Goal: Task Accomplishment & Management: Use online tool/utility

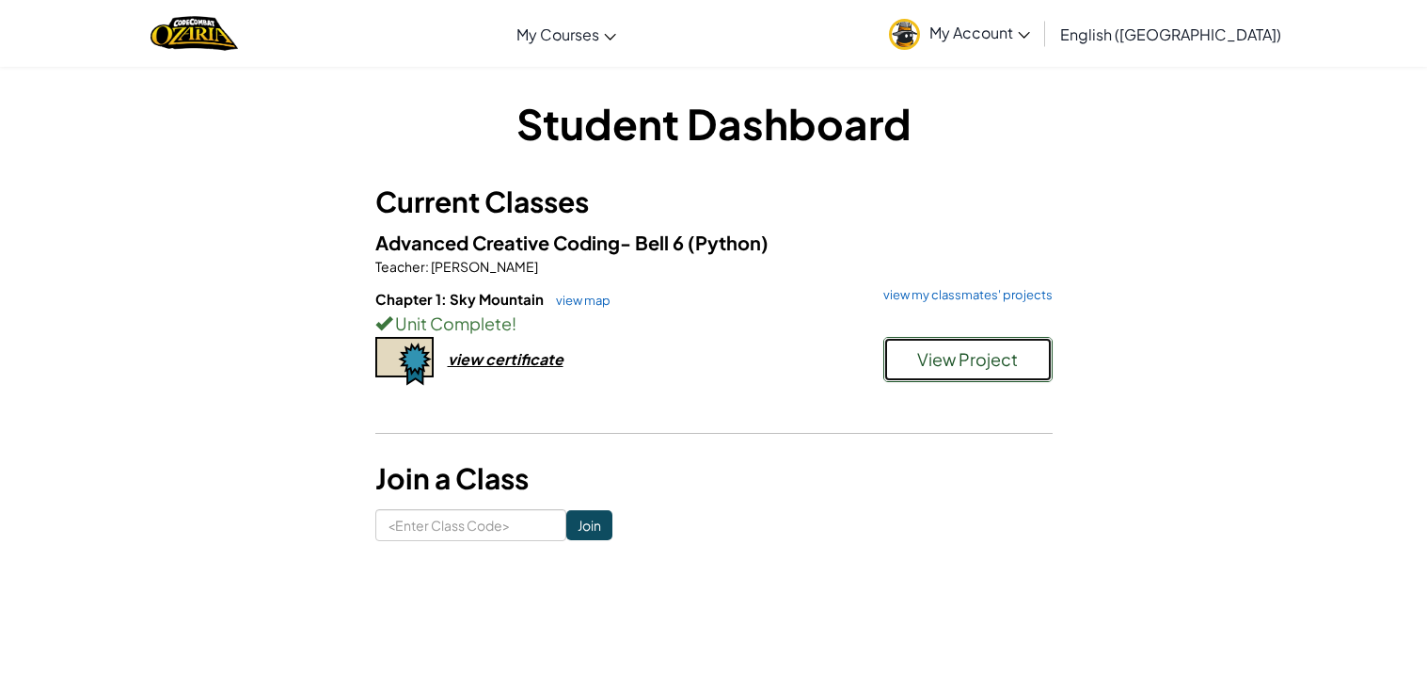
click at [928, 360] on span "View Project" at bounding box center [967, 359] width 101 height 22
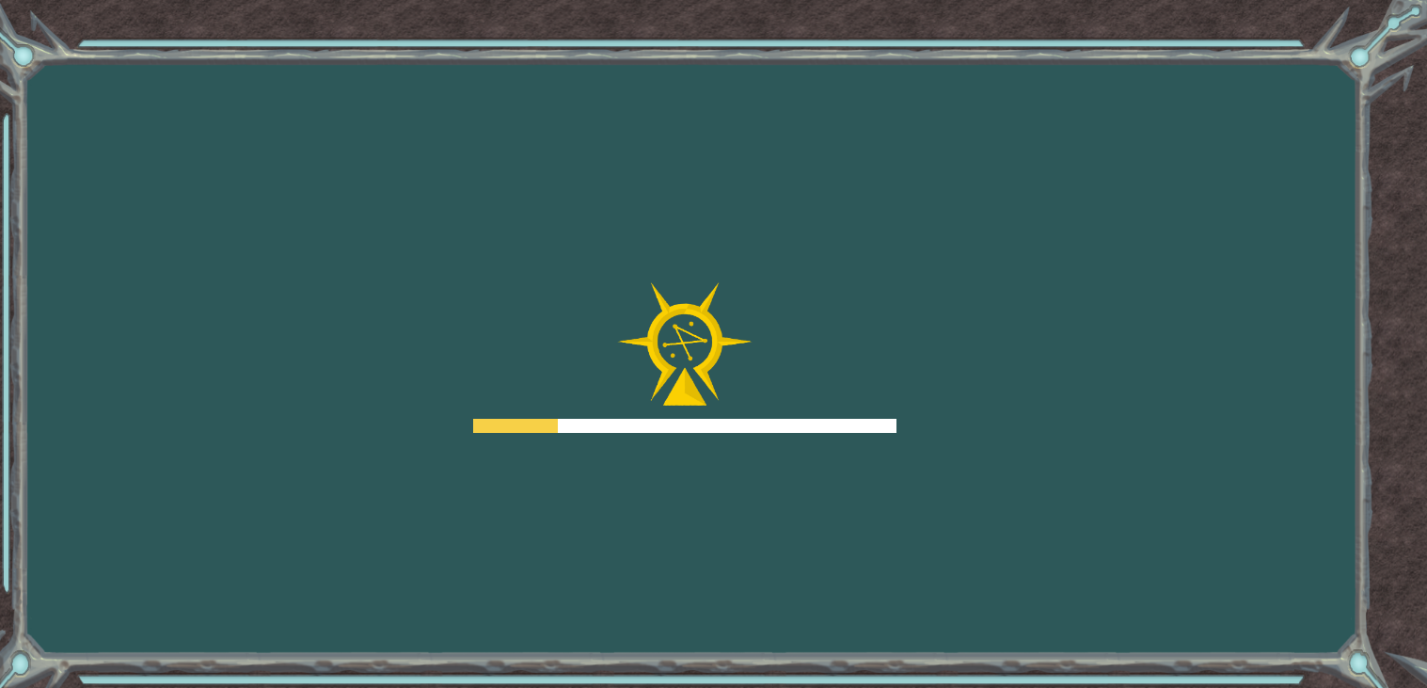
click at [928, 360] on div "Goals Error loading from server. Try refreshing the page. You'll need to join a…" at bounding box center [713, 344] width 1427 height 688
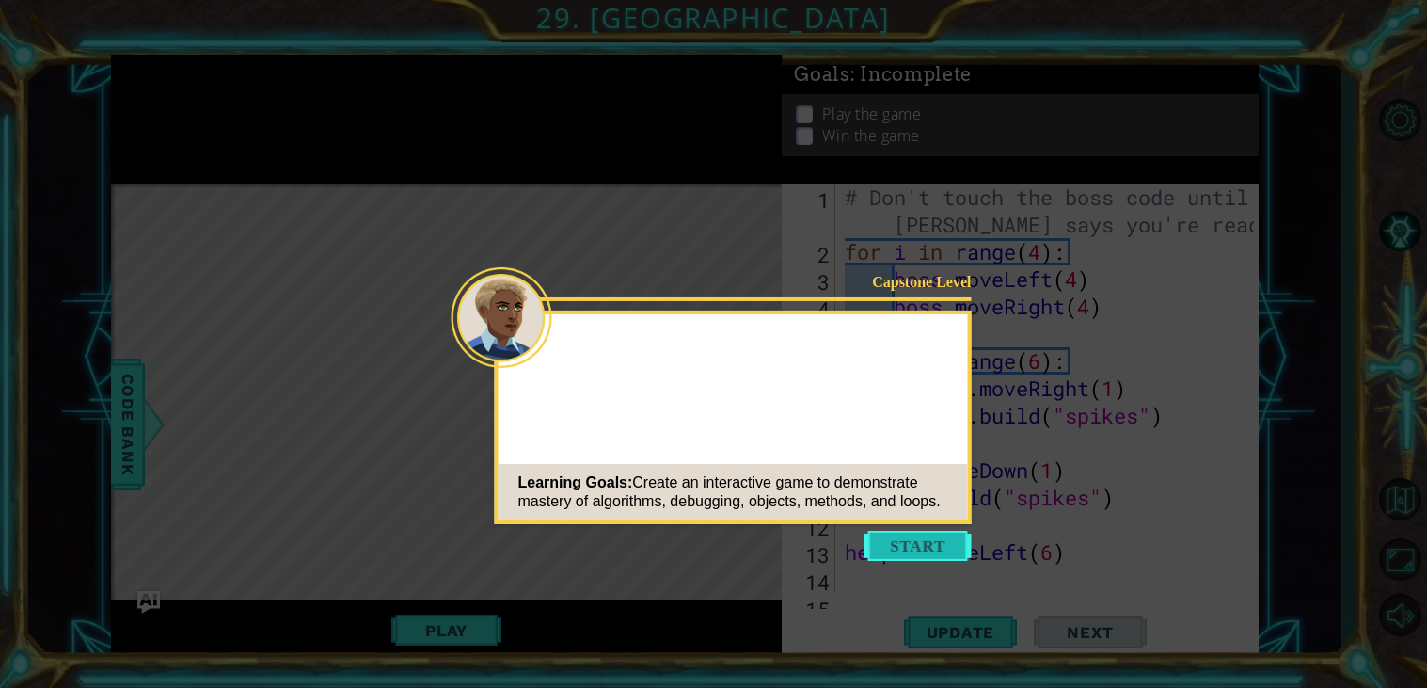
click at [928, 537] on button "Start" at bounding box center [918, 546] width 107 height 30
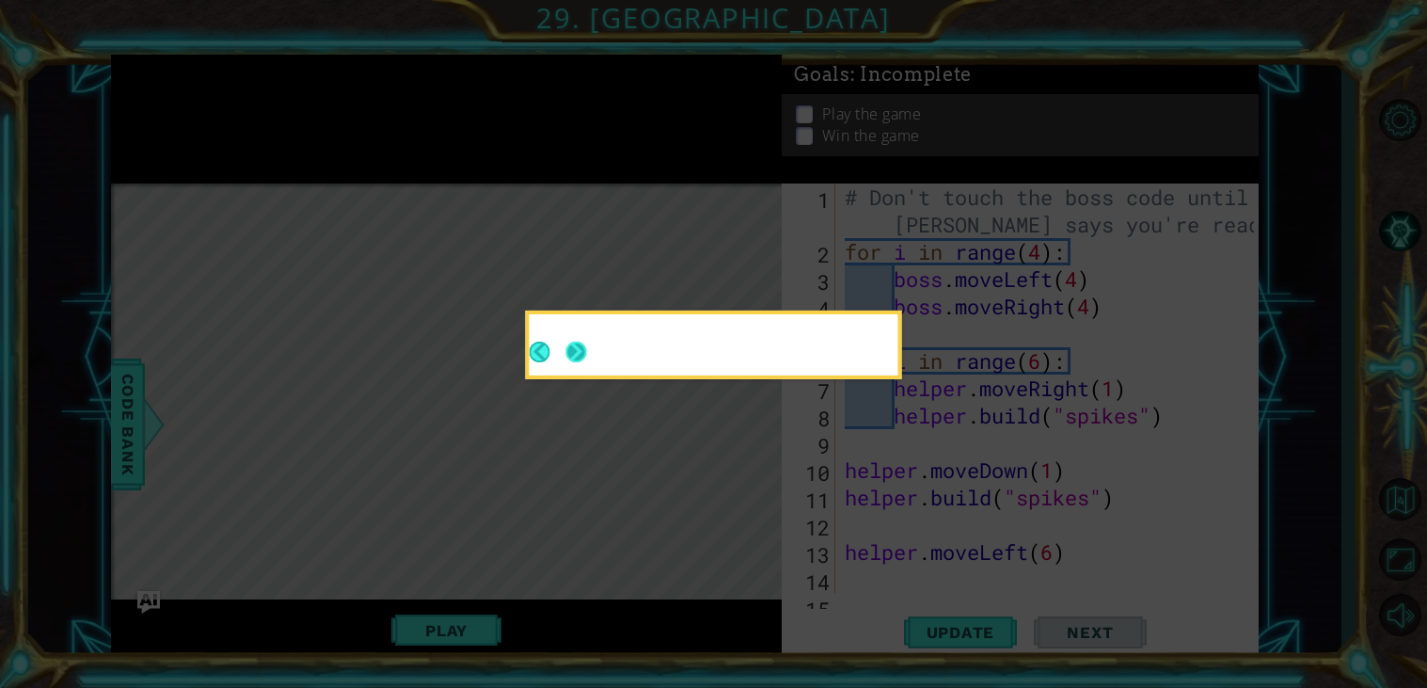
click at [586, 348] on button "Next" at bounding box center [577, 352] width 34 height 34
click at [586, 348] on div at bounding box center [714, 348] width 369 height 54
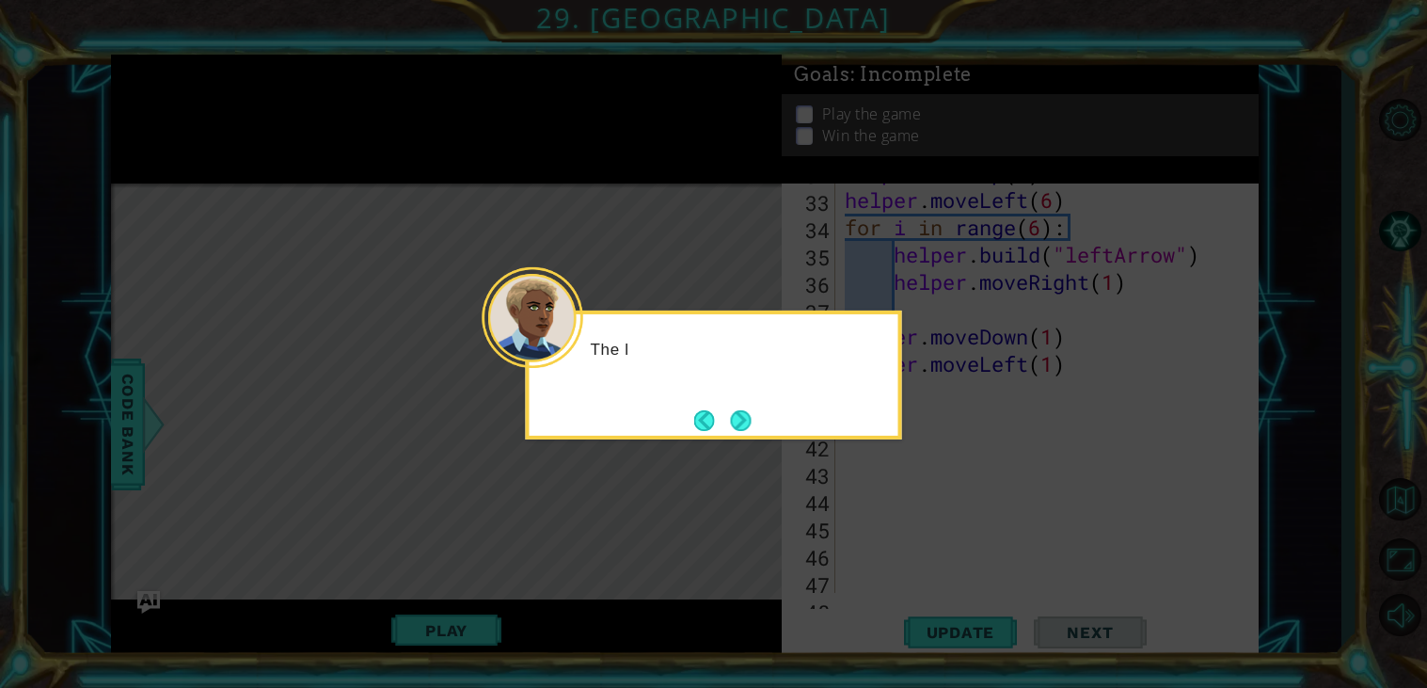
scroll to position [1008, 0]
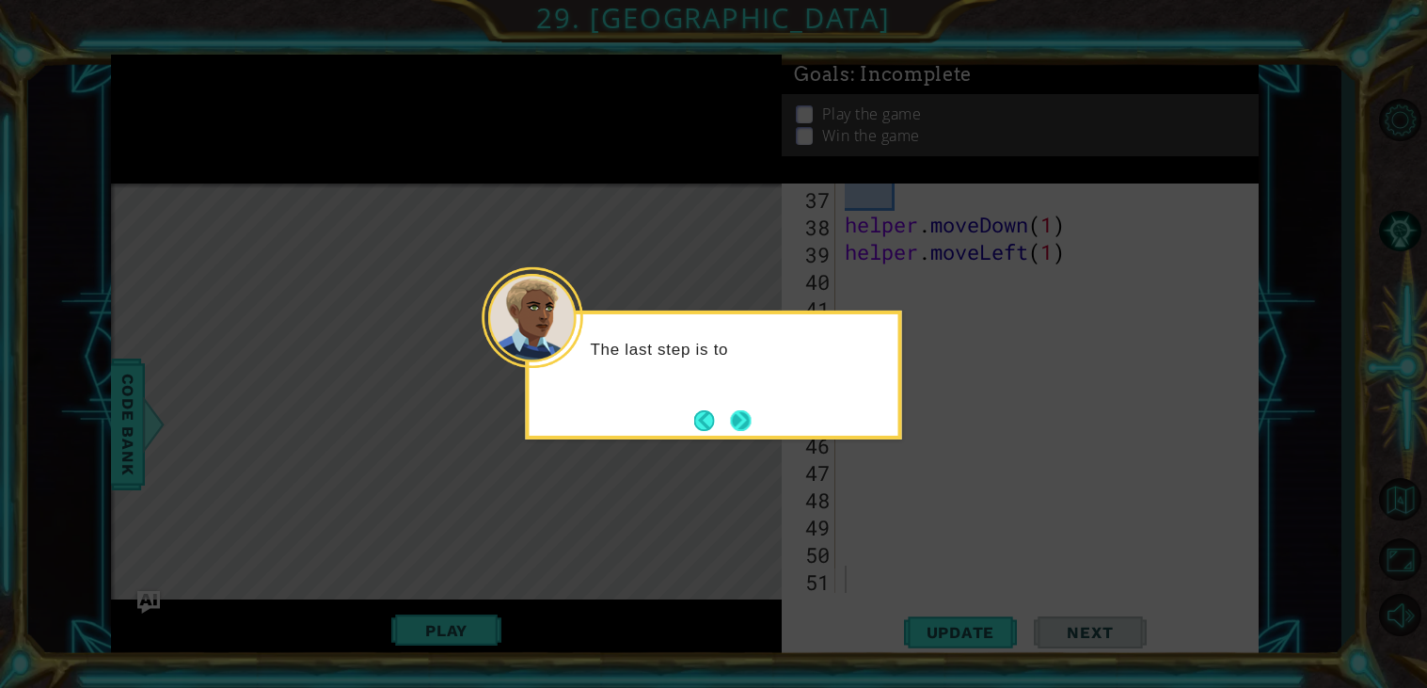
click at [738, 418] on button "Next" at bounding box center [741, 420] width 23 height 23
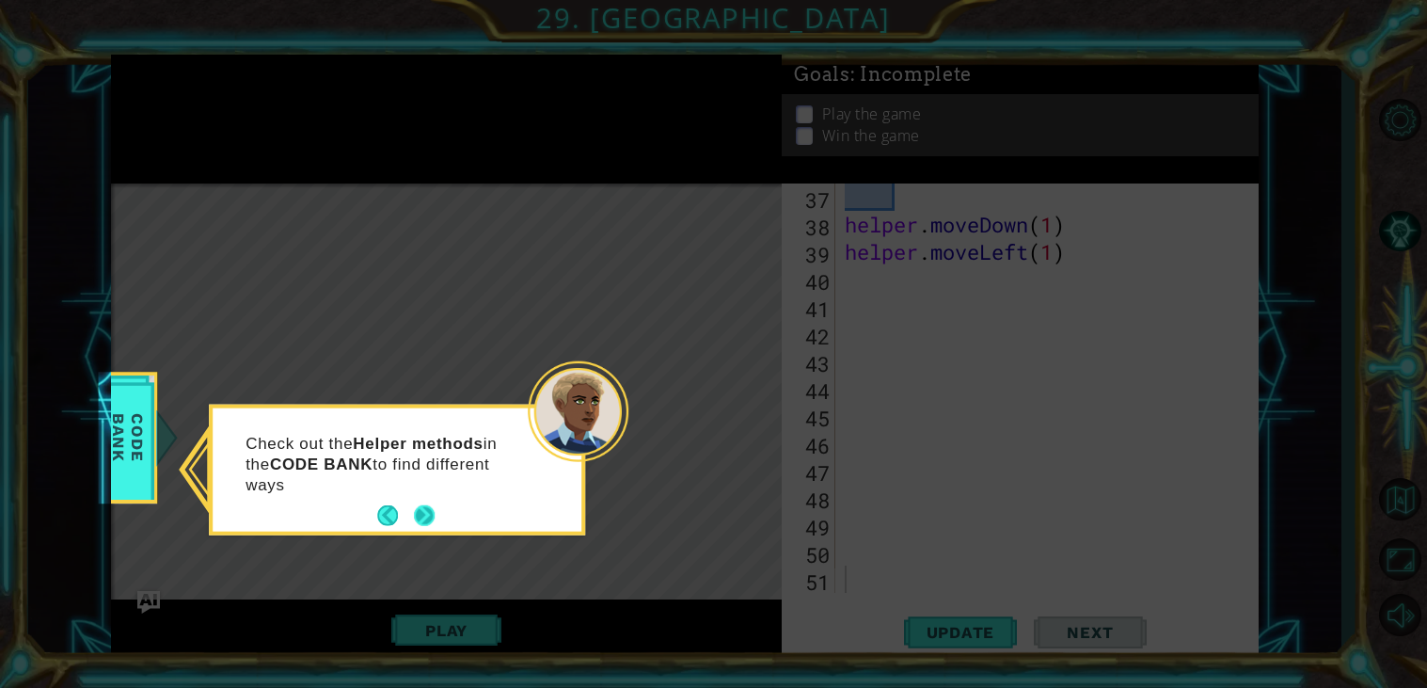
click at [419, 516] on button "Next" at bounding box center [425, 516] width 22 height 22
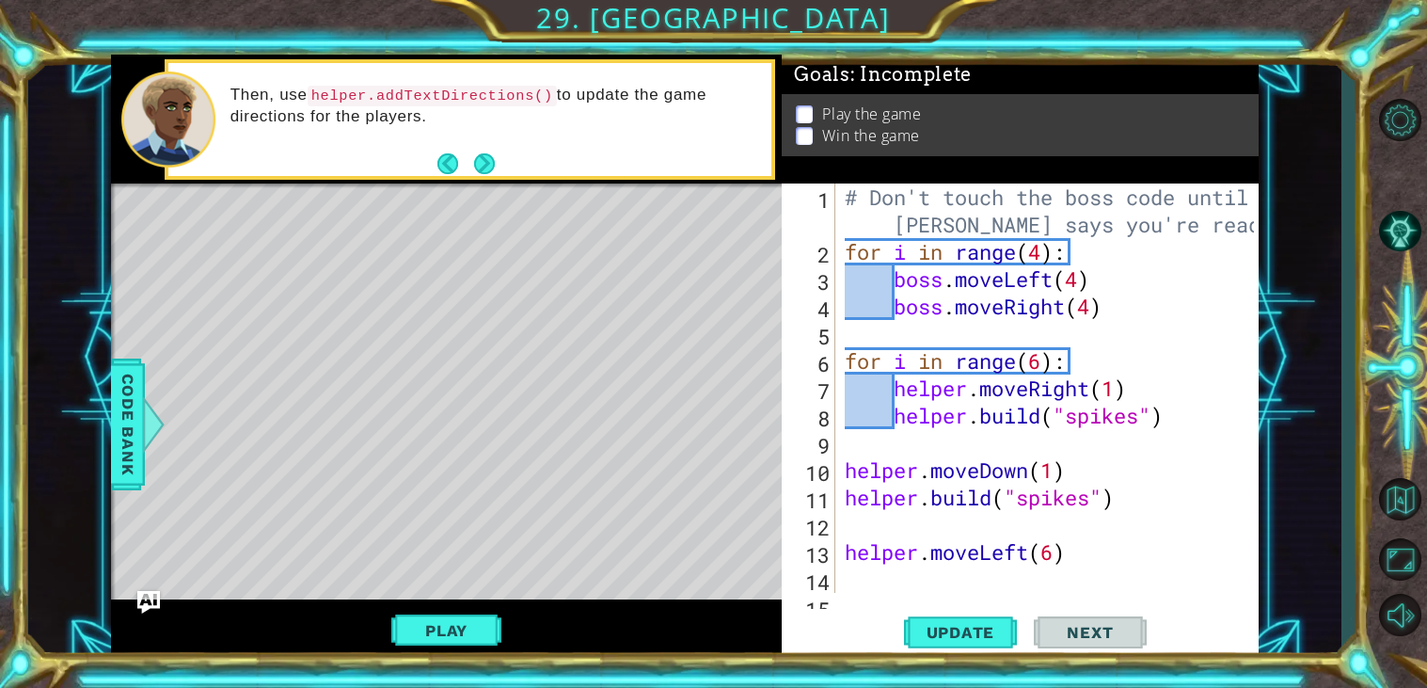
scroll to position [0, 0]
click at [1040, 252] on div "# Don't touch the boss code until [PERSON_NAME] says you're ready! for i in ran…" at bounding box center [1052, 428] width 422 height 491
type textarea "for i in range(4):"
click at [858, 330] on div "# Don't touch the boss code until [PERSON_NAME] says you're ready! for i in ran…" at bounding box center [1052, 428] width 422 height 491
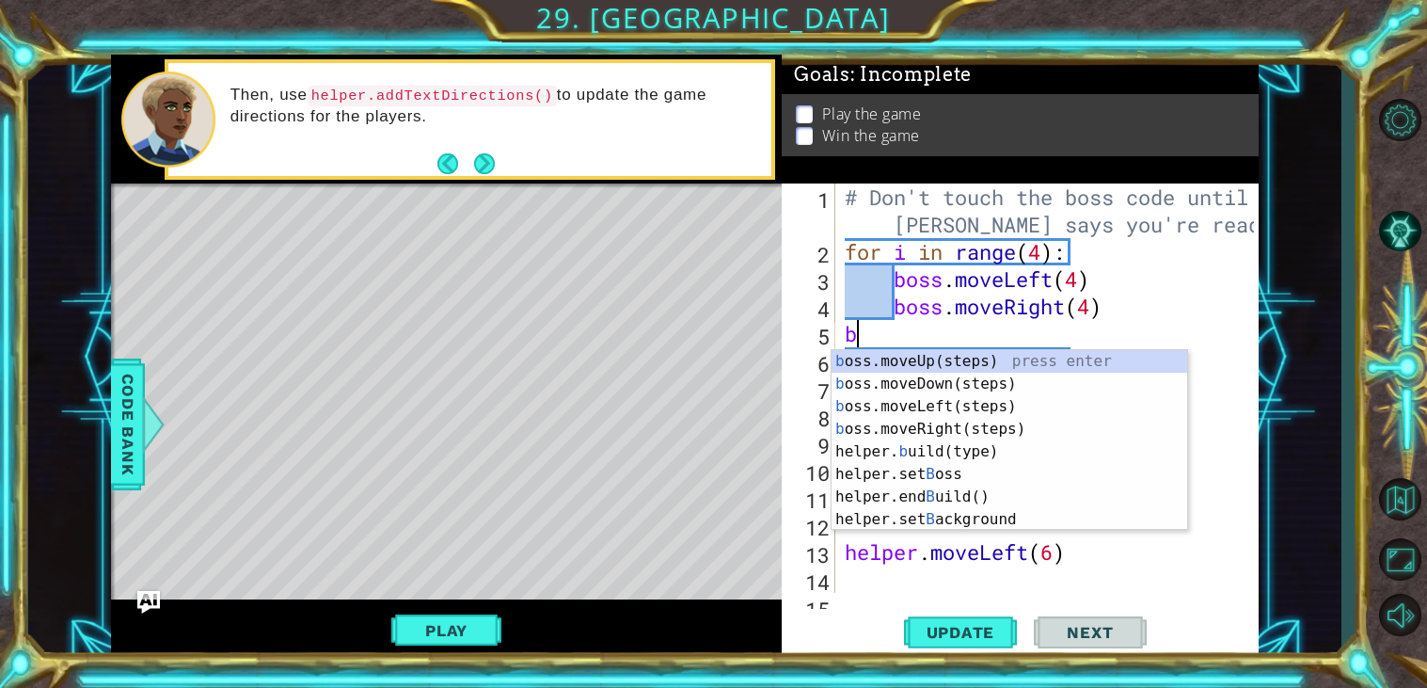
type textarea "bo"
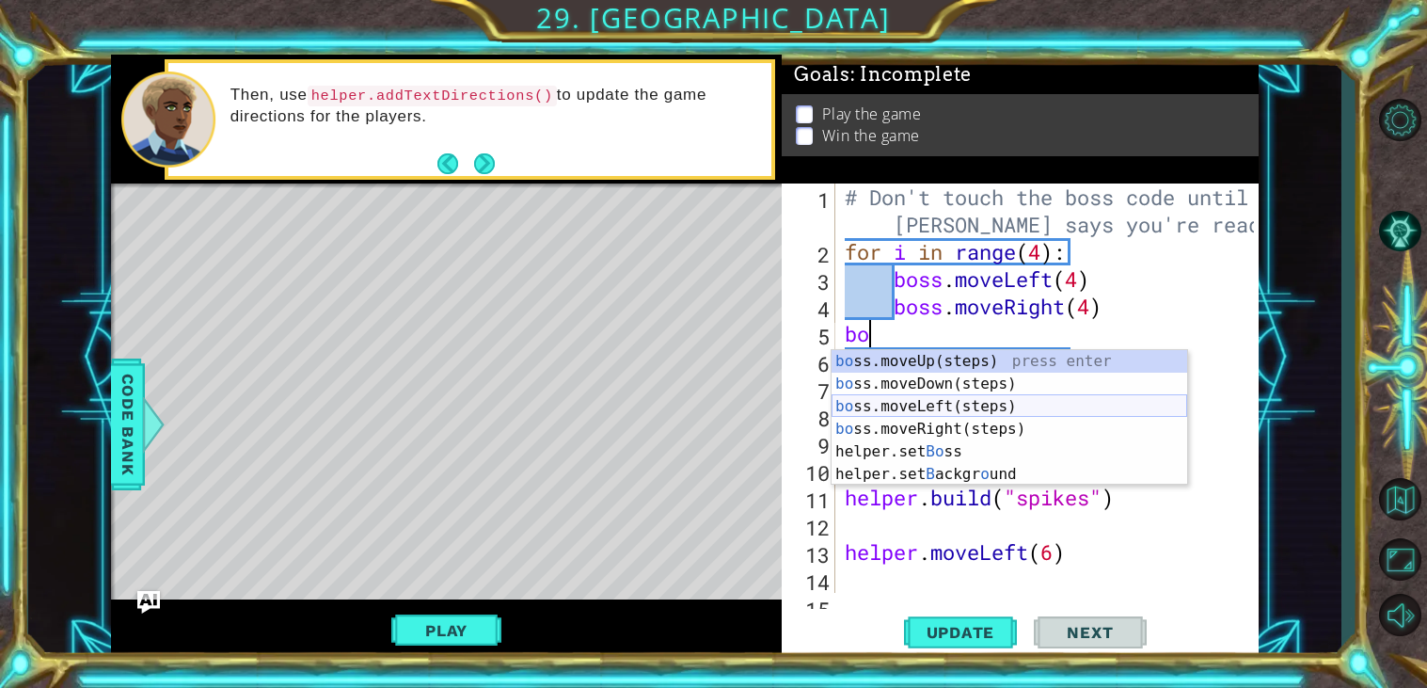
click at [930, 408] on div "bo ss.moveUp(steps) press enter bo ss.moveDown(steps) press enter bo ss.moveLef…" at bounding box center [1010, 440] width 356 height 181
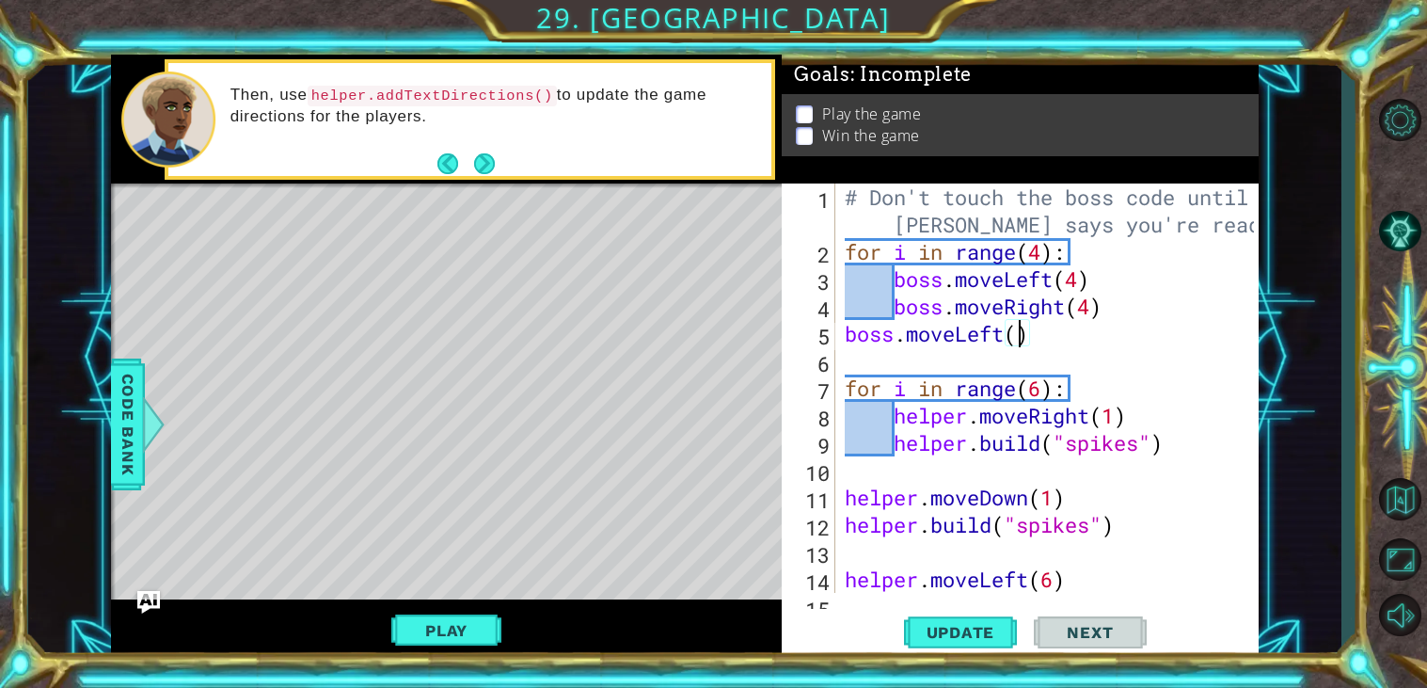
click at [1019, 341] on div "# Don't touch the boss code until [PERSON_NAME] says you're ready! for i in ran…" at bounding box center [1052, 428] width 422 height 491
click at [980, 644] on button "Update" at bounding box center [960, 633] width 113 height 48
click at [497, 623] on button "Play" at bounding box center [446, 630] width 110 height 36
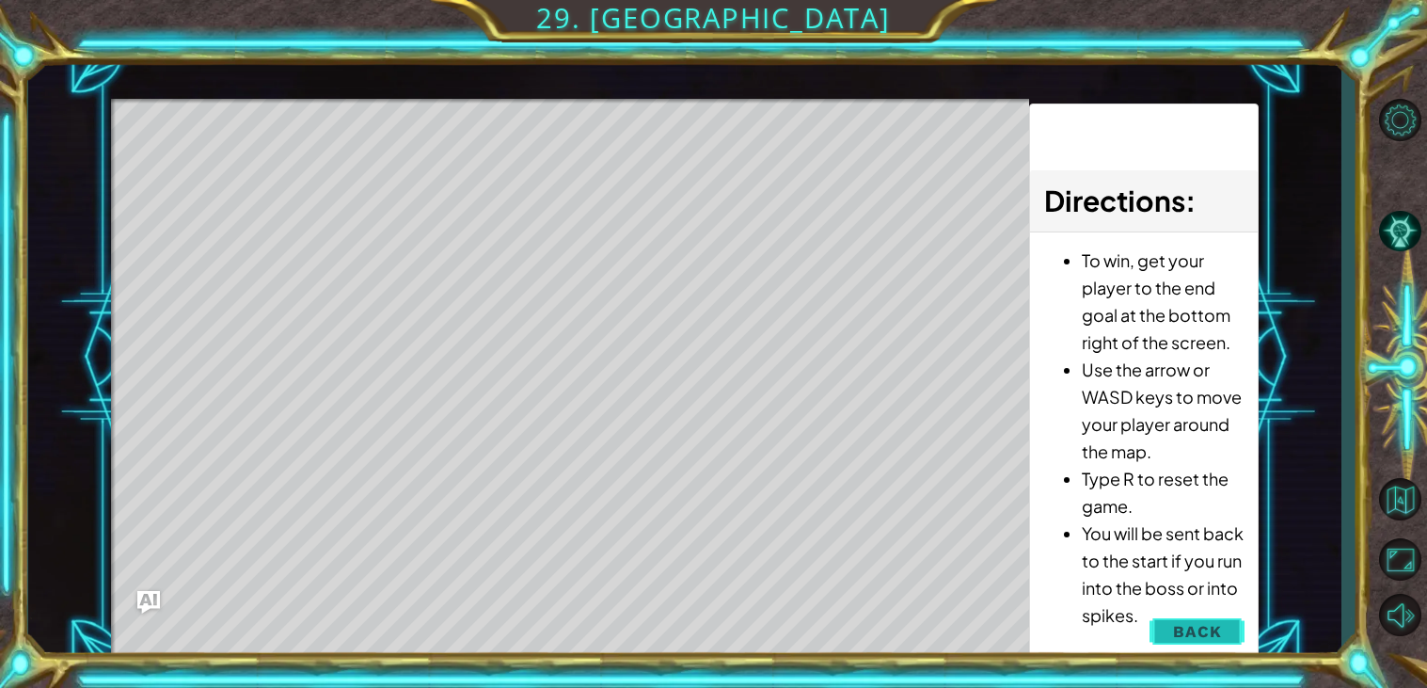
click at [1172, 617] on button "Back" at bounding box center [1197, 631] width 95 height 38
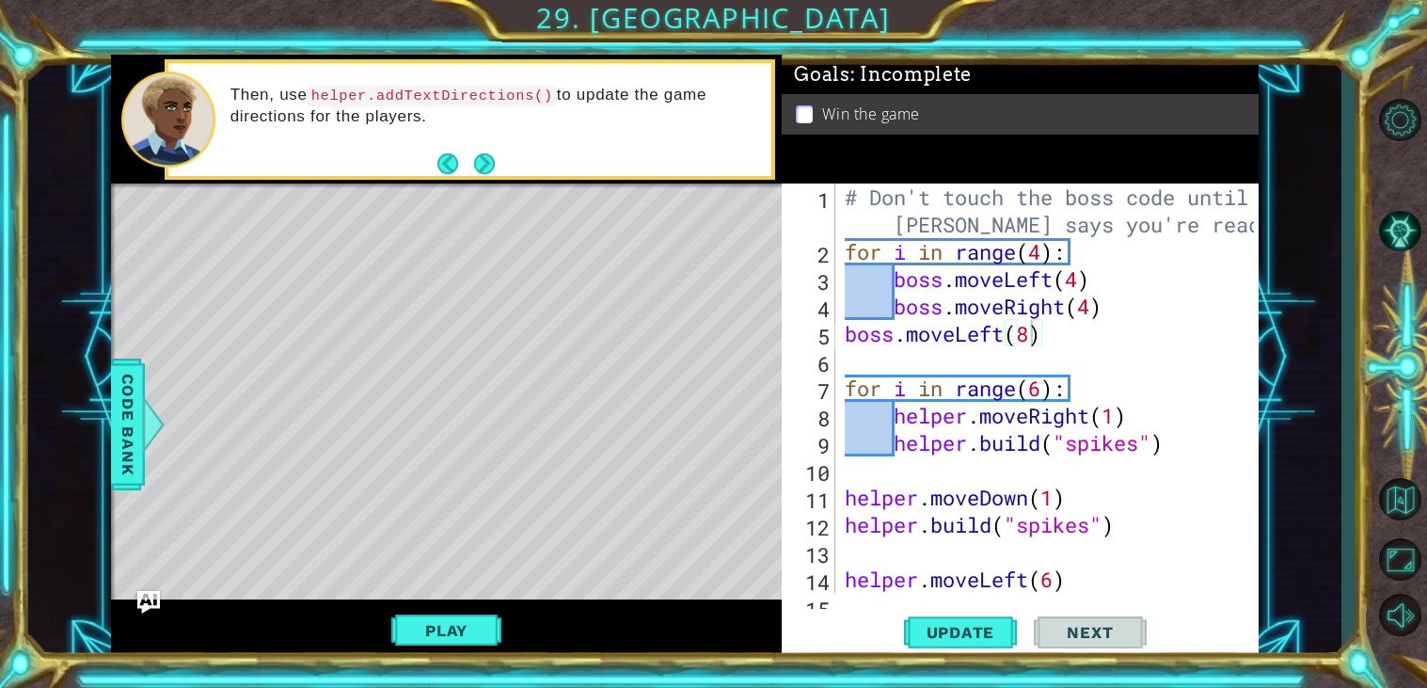
type textarea "boss.moveRight(4)"
click at [1120, 306] on div "# Don't touch the boss code until [PERSON_NAME] says you're ready! for i in ran…" at bounding box center [1052, 428] width 422 height 491
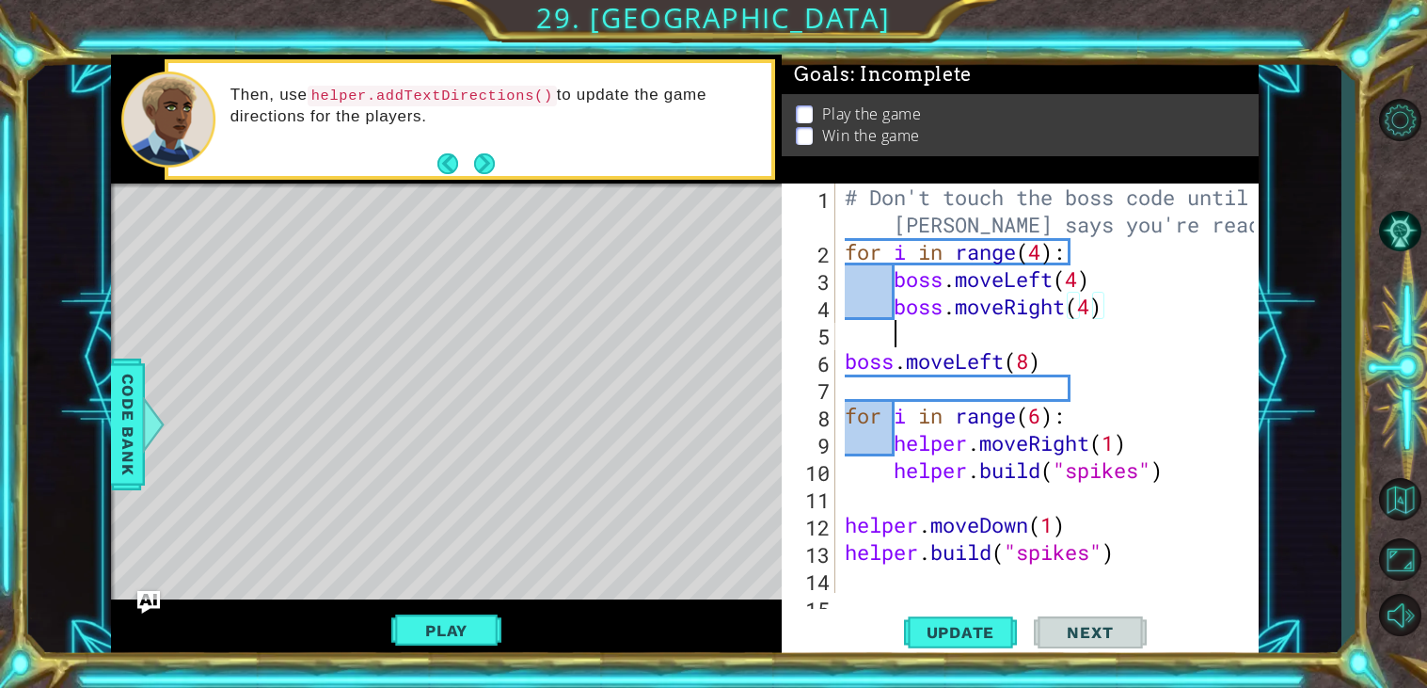
scroll to position [0, 1]
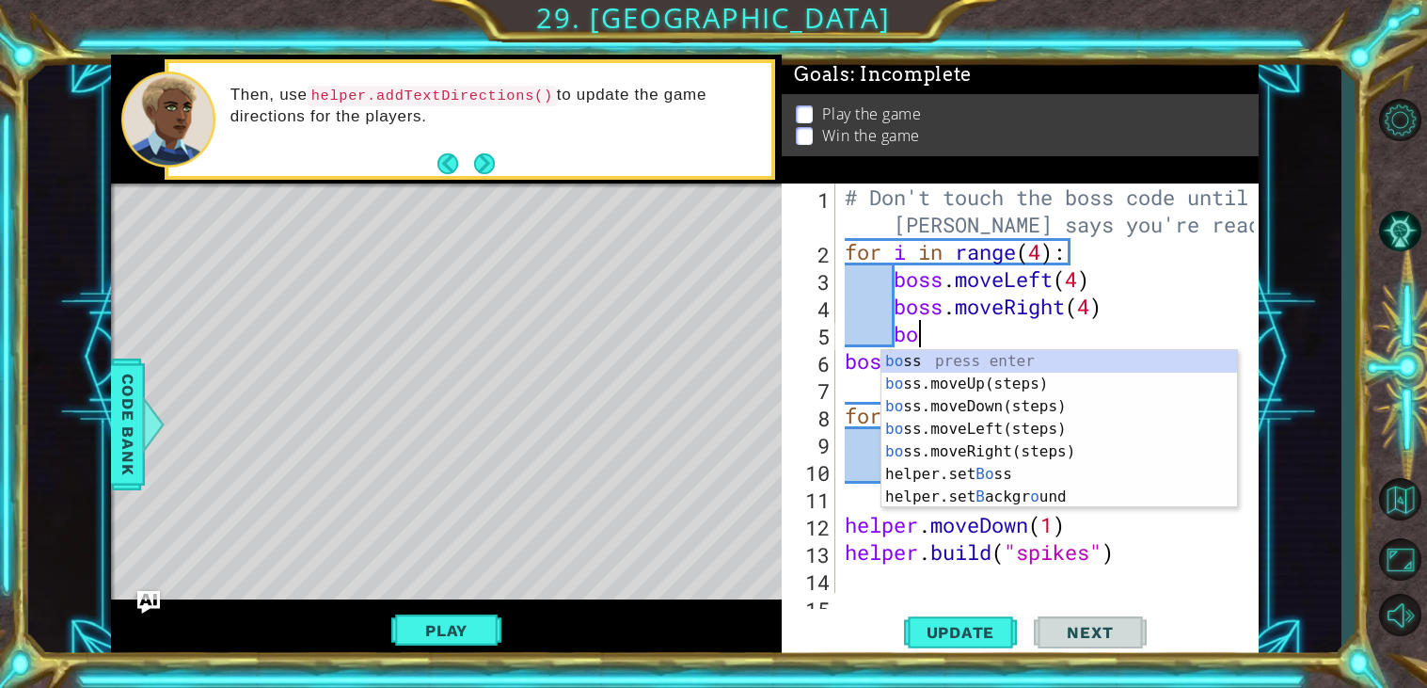
type textarea "boss"
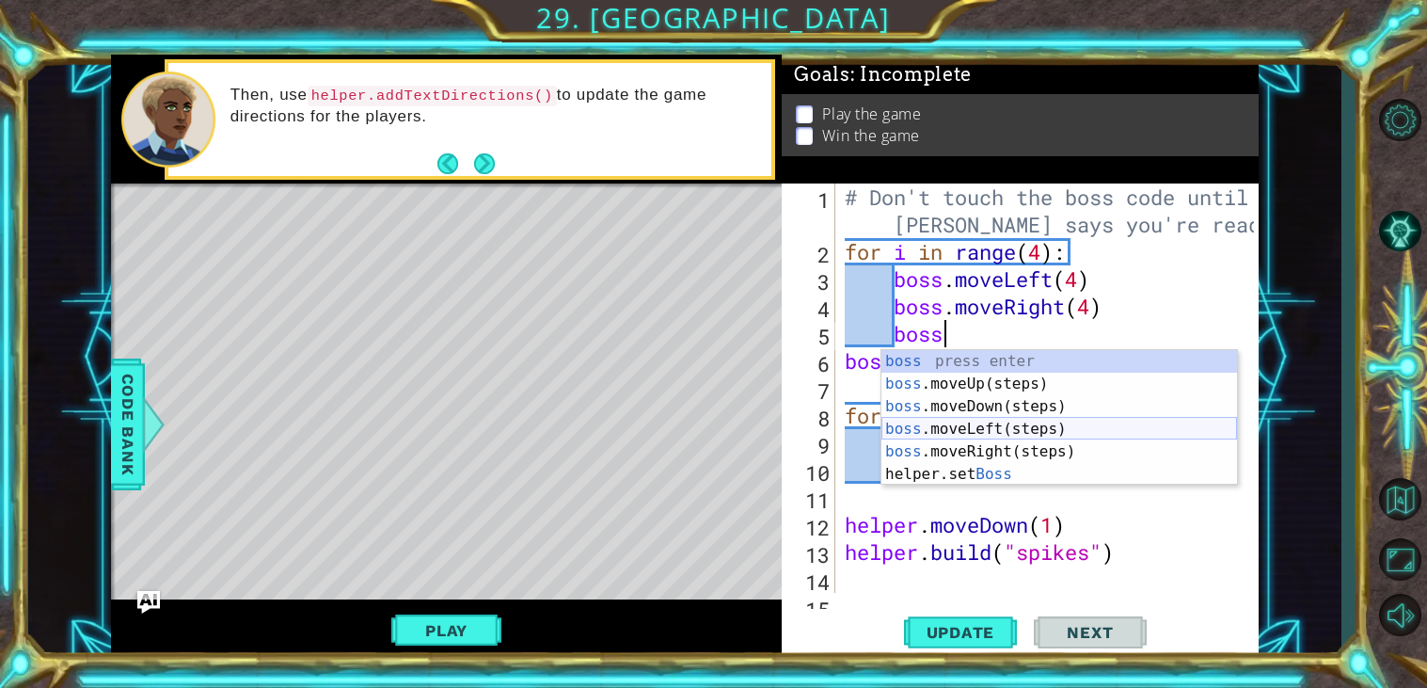
click at [1022, 432] on div "boss press enter boss .moveUp(steps) press enter boss .moveDown(steps) press en…" at bounding box center [1059, 440] width 356 height 181
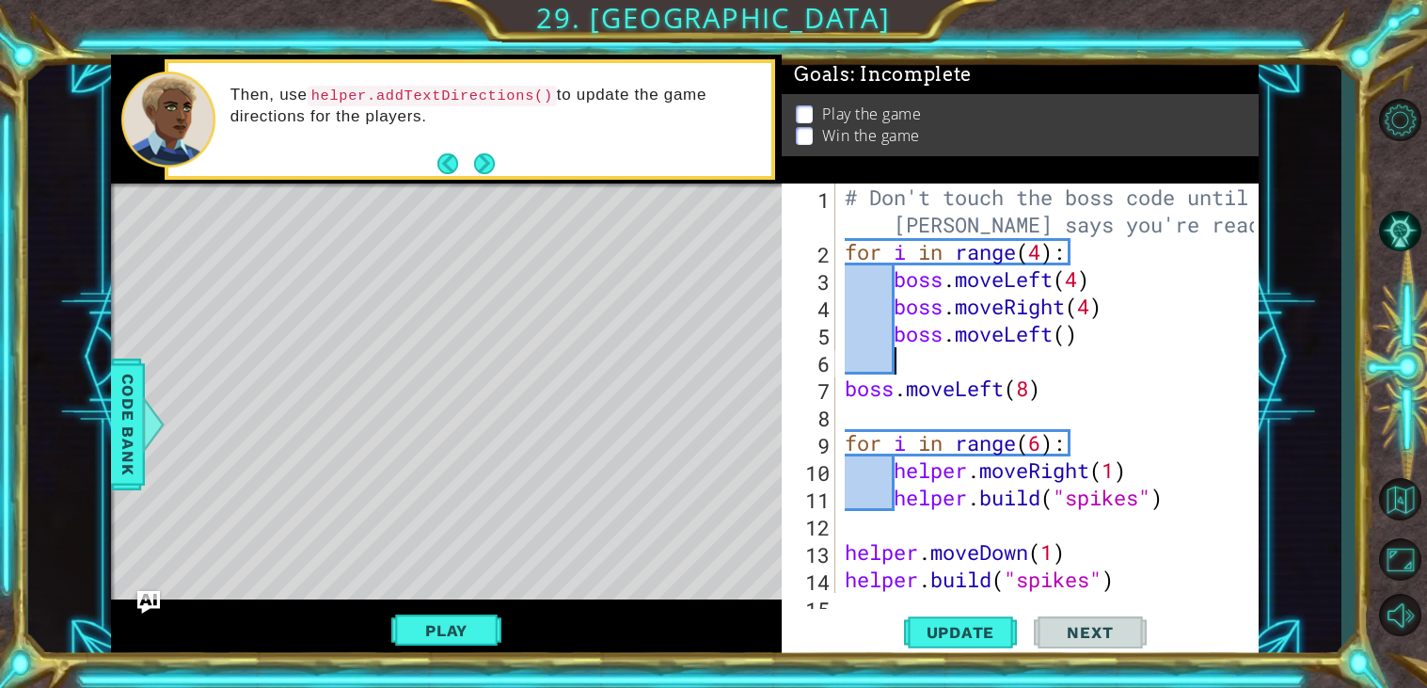
scroll to position [0, 1]
drag, startPoint x: 1048, startPoint y: 384, endPoint x: 820, endPoint y: 397, distance: 228.0
click at [820, 397] on div "1 2 3 4 5 6 7 8 9 10 11 12 13 14 15 # Don't touch the boss code until [PERSON_N…" at bounding box center [1018, 387] width 472 height 409
type textarea "boss.moveLeft(8)"
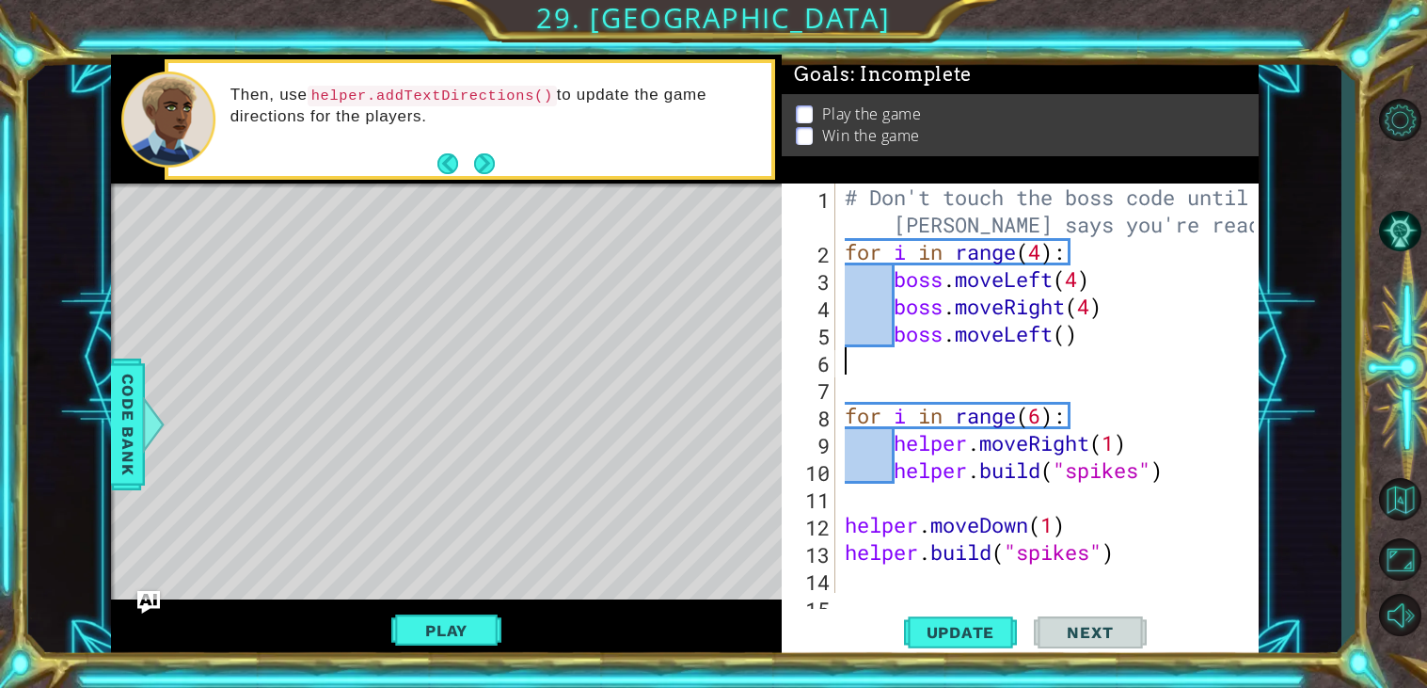
click at [1070, 341] on div "# Don't touch the boss code until [PERSON_NAME] says you're ready! for i in ran…" at bounding box center [1052, 428] width 422 height 491
click at [933, 616] on button "Update" at bounding box center [960, 633] width 113 height 48
click at [452, 641] on button "Play" at bounding box center [446, 630] width 110 height 36
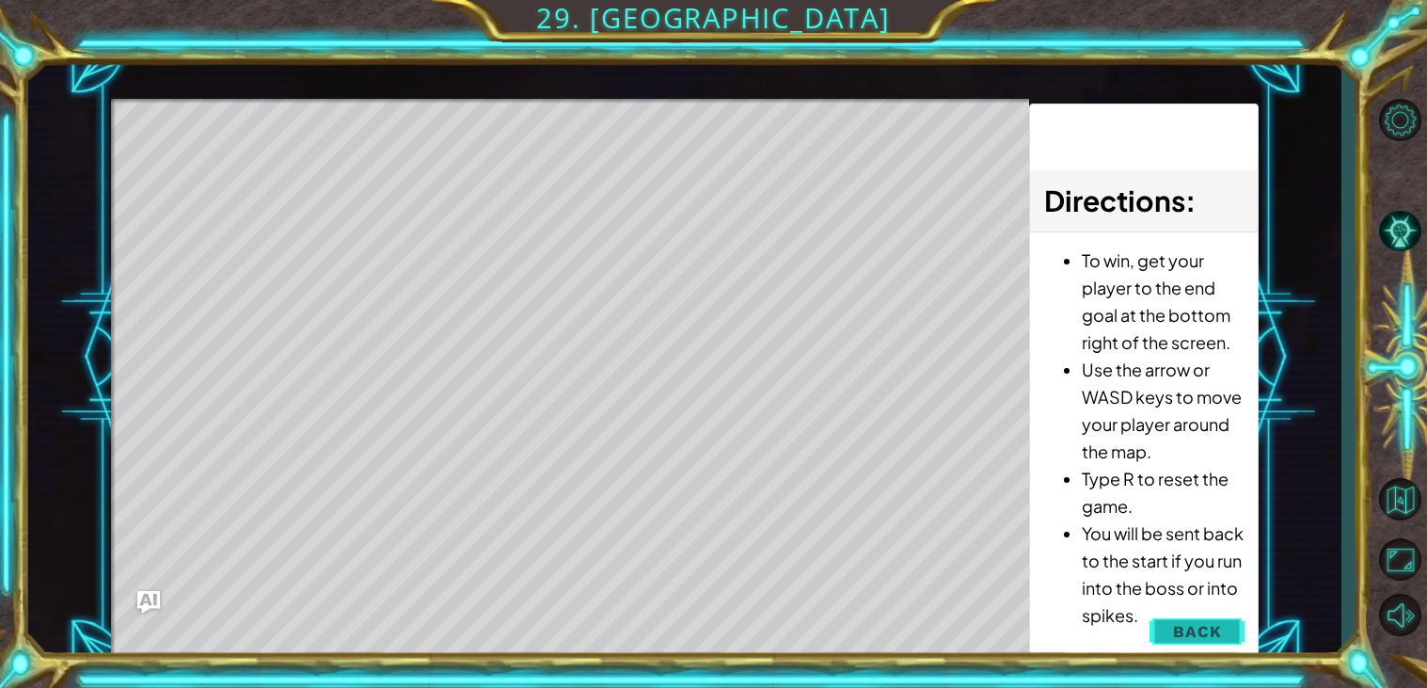
click at [1178, 632] on span "Back" at bounding box center [1197, 631] width 48 height 19
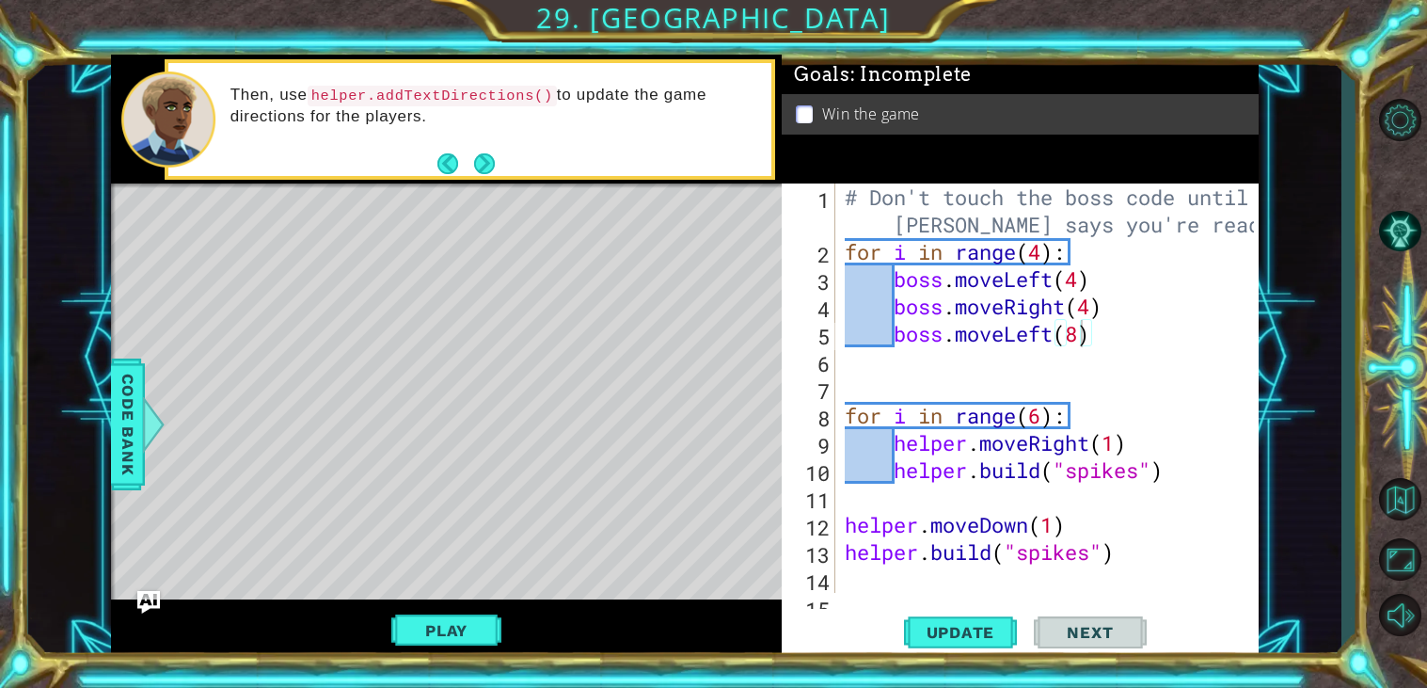
click at [1079, 285] on div "# Don't touch the boss code until [PERSON_NAME] says you're ready! for i in ran…" at bounding box center [1052, 428] width 422 height 491
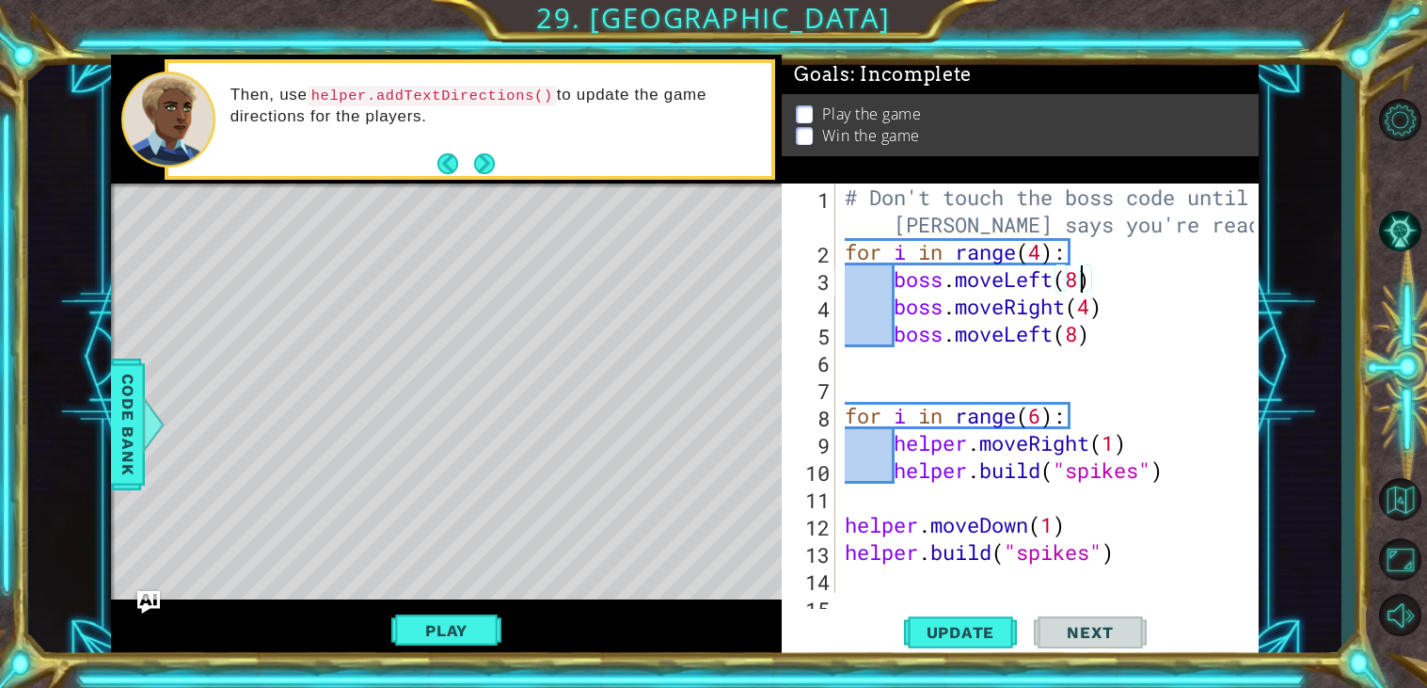
click at [1098, 305] on div "# Don't touch the boss code until [PERSON_NAME] says you're ready! for i in ran…" at bounding box center [1052, 428] width 422 height 491
click at [1077, 342] on div "# Don't touch the boss code until [PERSON_NAME] says you're ready! for i in ran…" at bounding box center [1052, 428] width 422 height 491
type textarea "boss.moveLeft()"
drag, startPoint x: 1080, startPoint y: 341, endPoint x: 893, endPoint y: 338, distance: 187.2
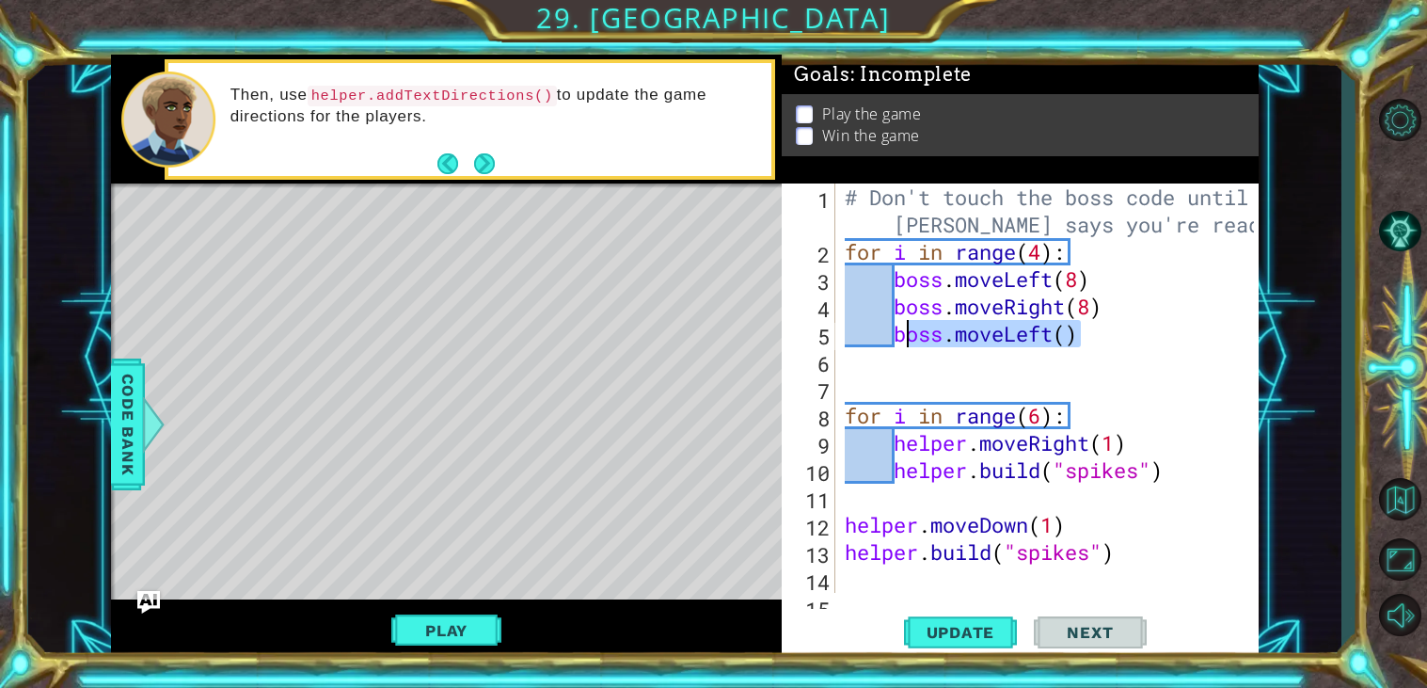
click at [893, 338] on div "# Don't touch the boss code until [PERSON_NAME] says you're ready! for i in ran…" at bounding box center [1052, 428] width 422 height 491
click at [940, 627] on span "Update" at bounding box center [961, 632] width 106 height 19
click at [431, 644] on button "Play" at bounding box center [446, 630] width 110 height 36
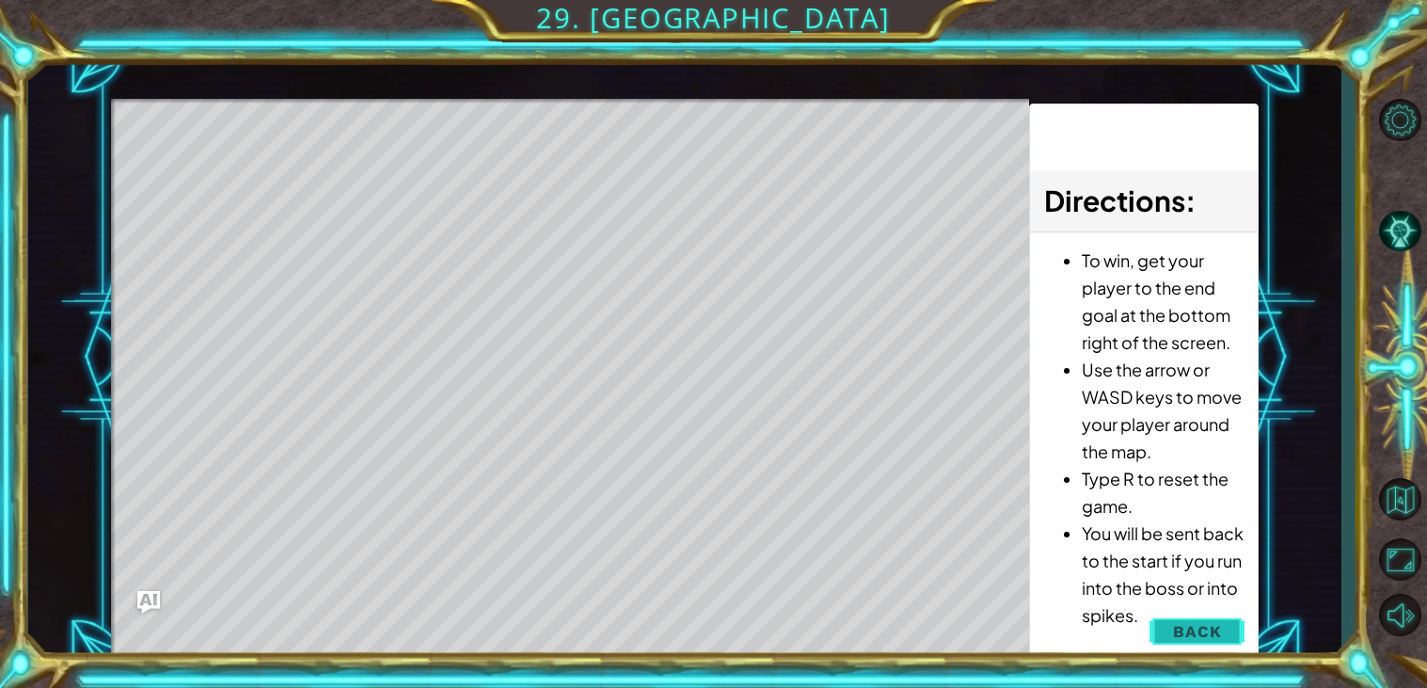
click at [1176, 629] on span "Back" at bounding box center [1197, 631] width 48 height 19
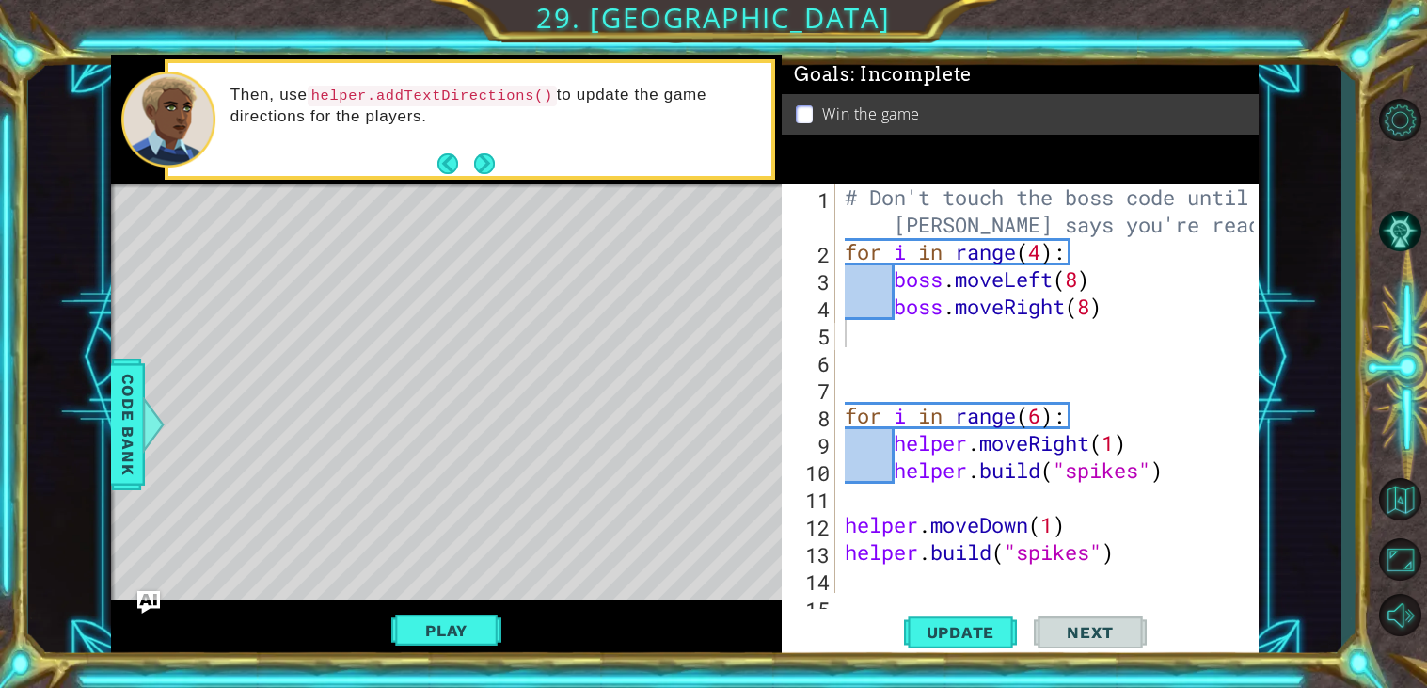
click at [1045, 256] on div "# Don't touch the boss code until [PERSON_NAME] says you're ready! for i in ran…" at bounding box center [1052, 428] width 422 height 491
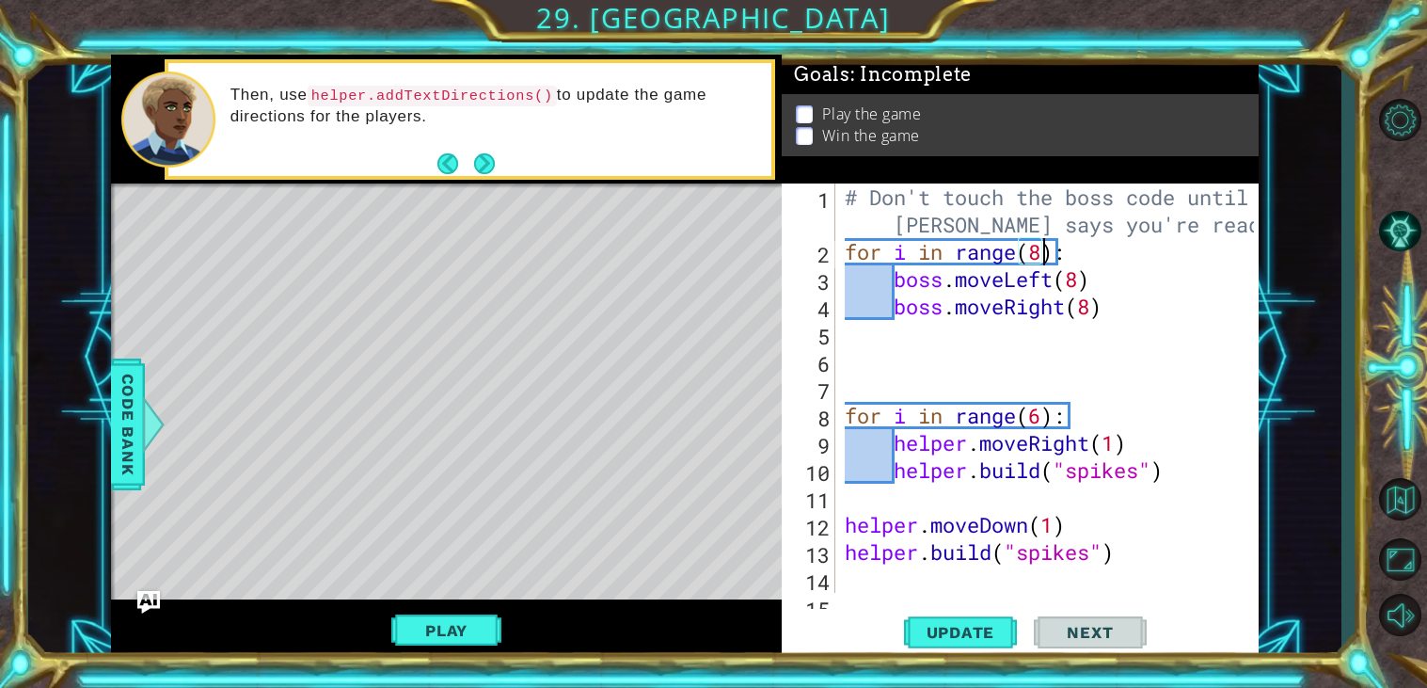
scroll to position [0, 8]
click at [1081, 279] on div "# Don't touch the boss code until [PERSON_NAME] says you're ready! for i in ran…" at bounding box center [1052, 428] width 422 height 491
click at [1097, 311] on div "# Don't touch the boss code until [PERSON_NAME] says you're ready! for i in ran…" at bounding box center [1052, 428] width 422 height 491
type textarea "boss.moveRight(6)"
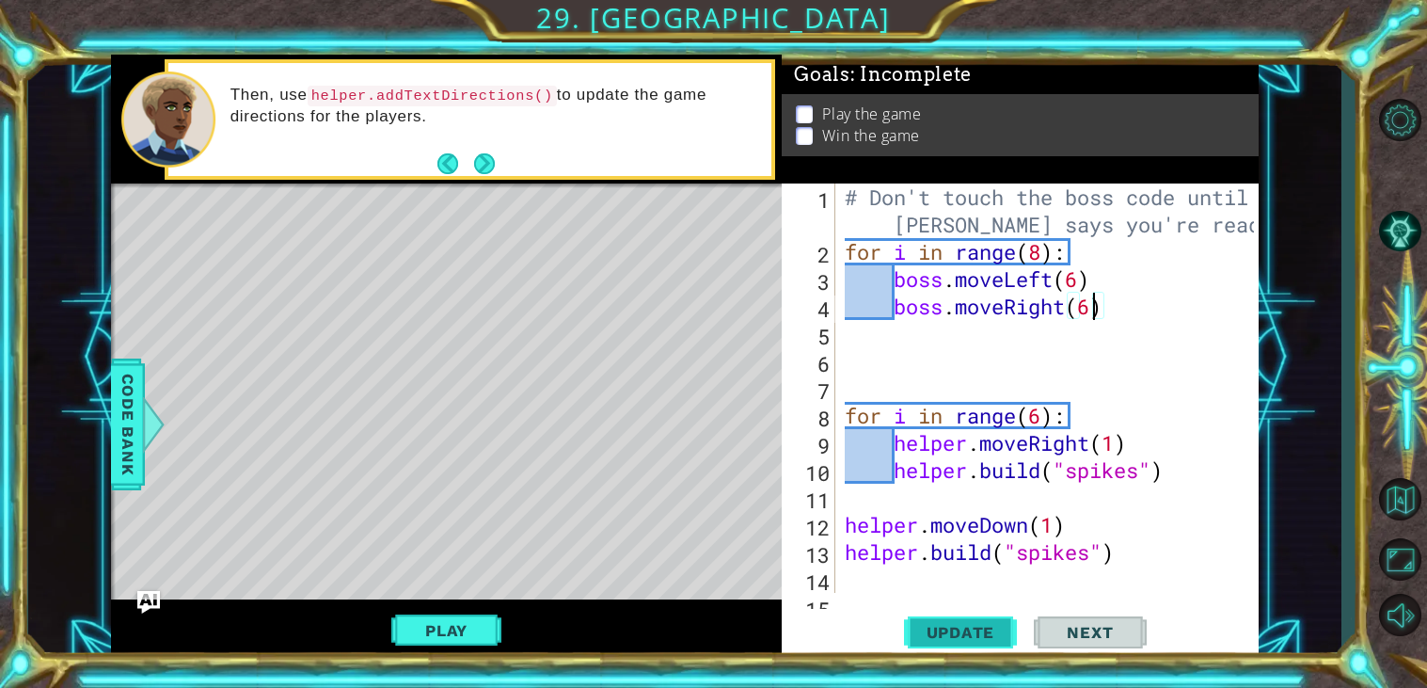
click at [961, 636] on span "Update" at bounding box center [961, 632] width 106 height 19
click at [484, 628] on button "Play" at bounding box center [446, 630] width 110 height 36
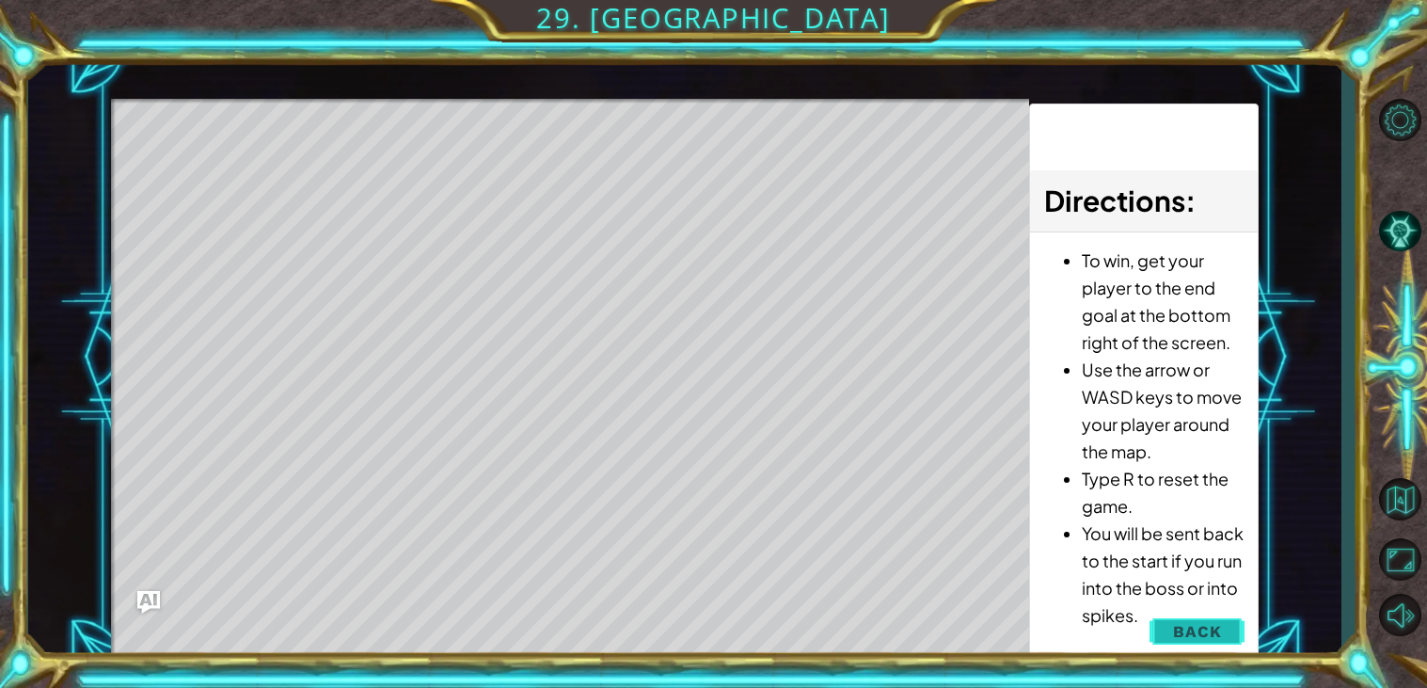
click at [1161, 631] on button "Back" at bounding box center [1197, 631] width 95 height 38
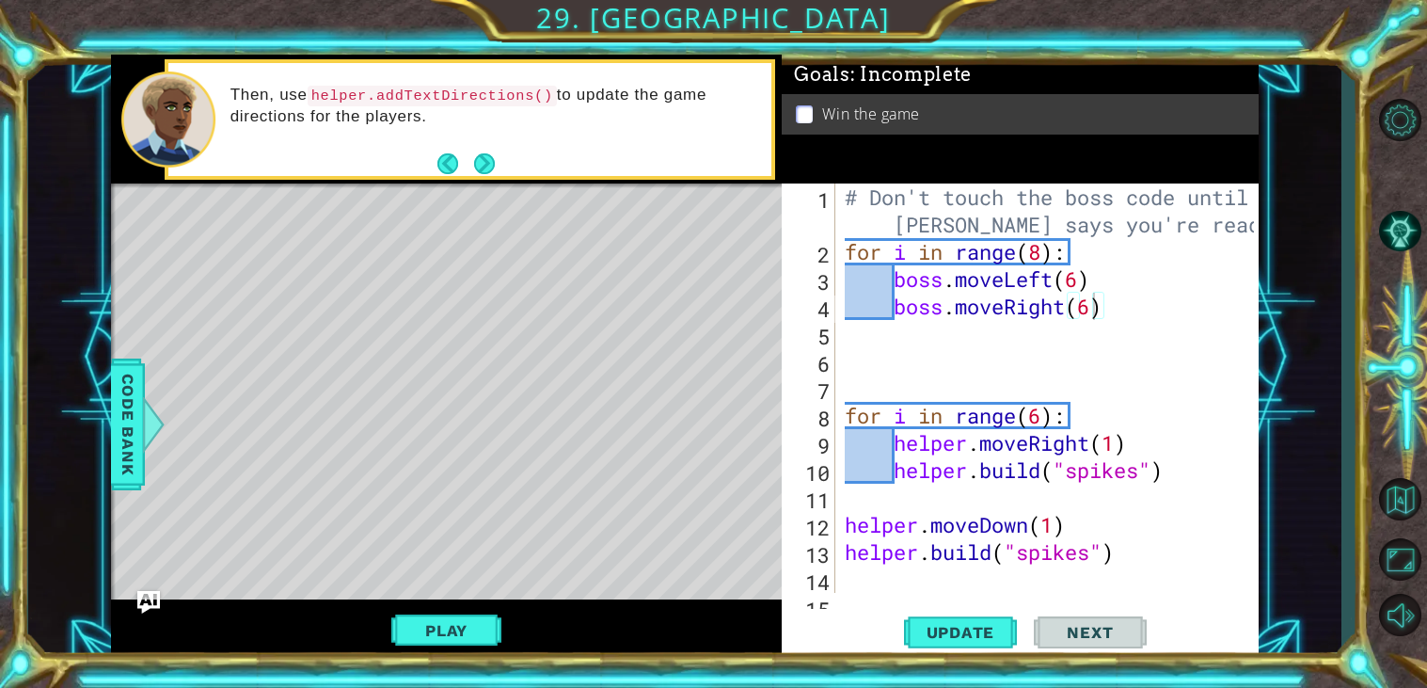
scroll to position [0, 0]
click at [1108, 321] on div "# Don't touch the boss code until [PERSON_NAME] says you're ready! for i in ran…" at bounding box center [1052, 428] width 422 height 491
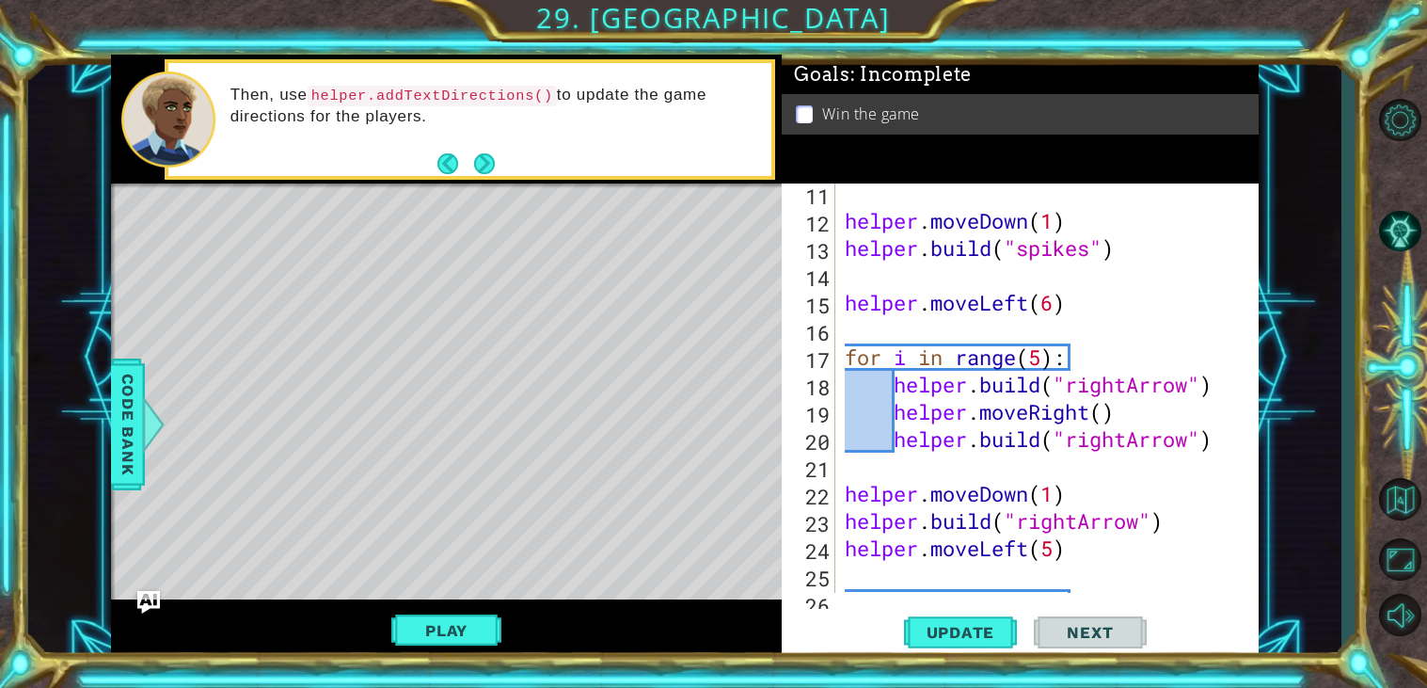
scroll to position [304, 0]
click at [1089, 562] on div "helper . moveDown ( 1 ) helper . build ( "spikes" ) helper . moveLeft ( 6 ) for…" at bounding box center [1052, 412] width 422 height 464
type textarea "helper.moveLeft(5)"
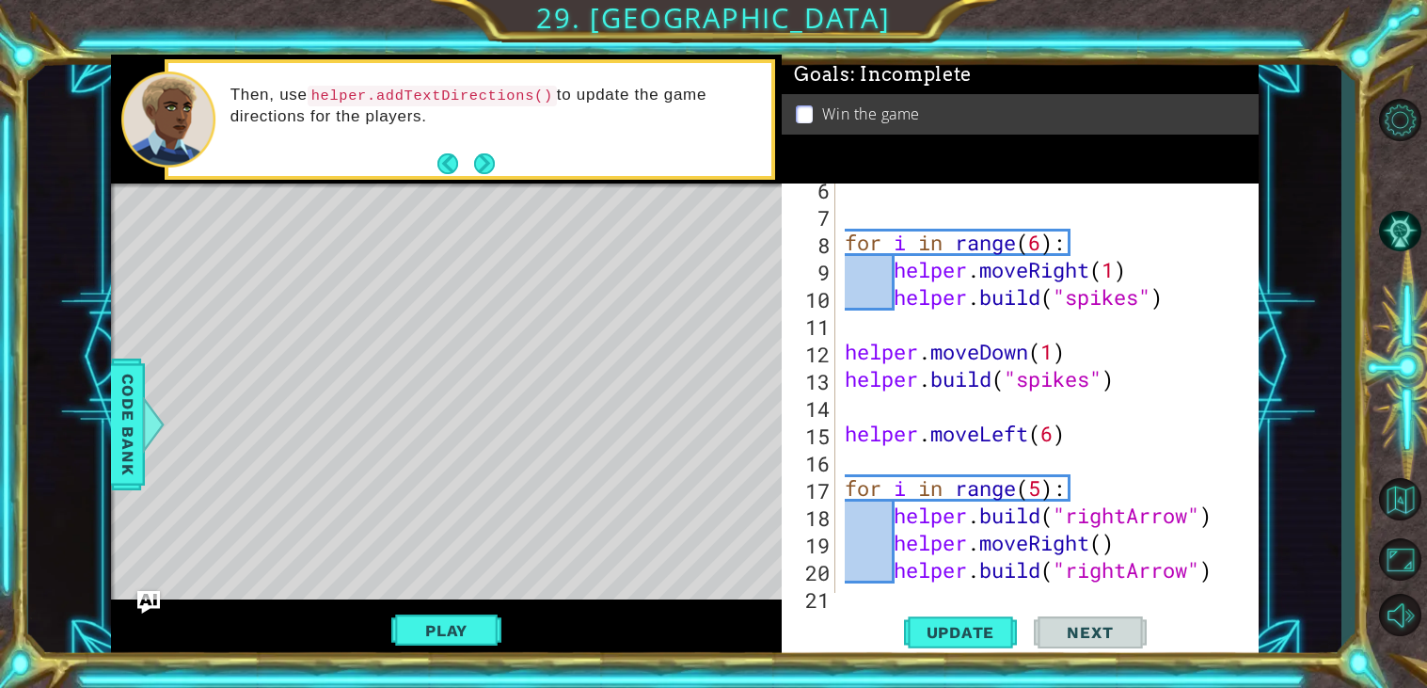
scroll to position [1063, 0]
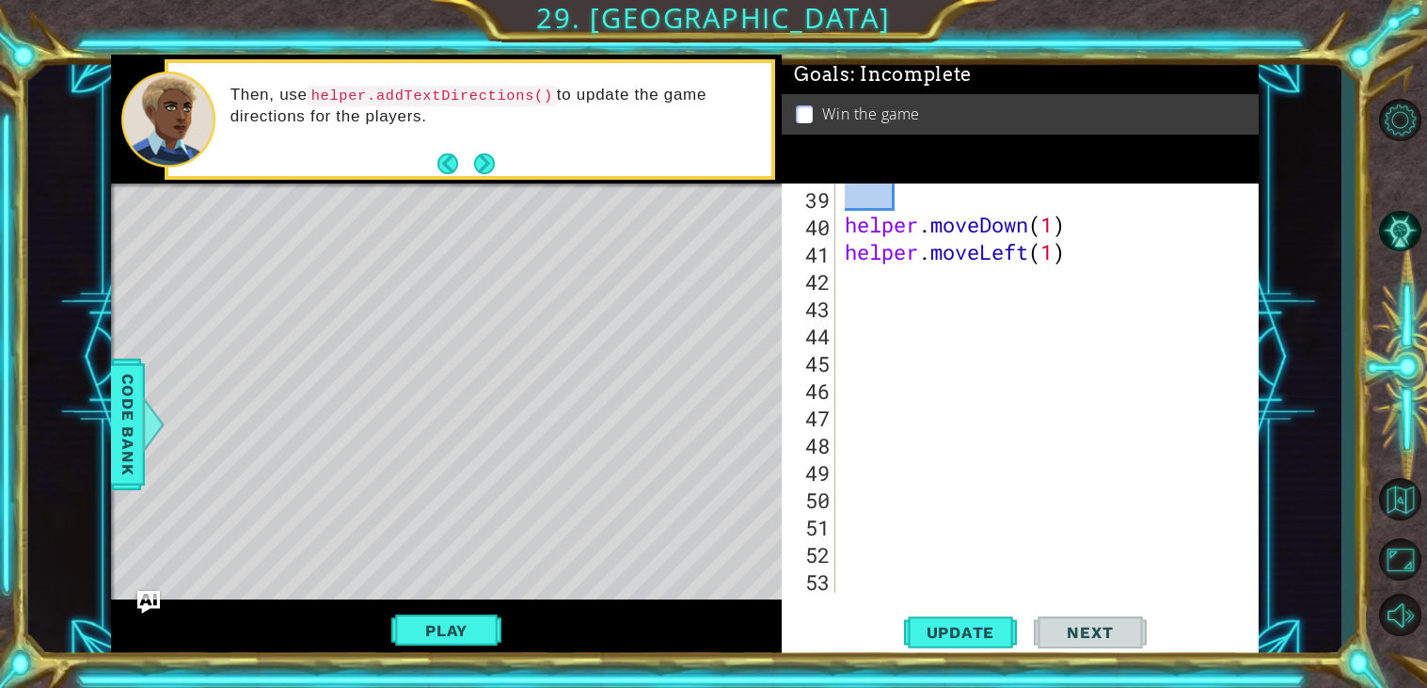
click at [1087, 295] on div "helper . moveDown ( 1 ) helper . moveLeft ( 1 )" at bounding box center [1052, 415] width 422 height 464
click at [902, 292] on div "helper . moveDown ( 1 ) helper . moveLeft ( 1 )" at bounding box center [1052, 415] width 422 height 464
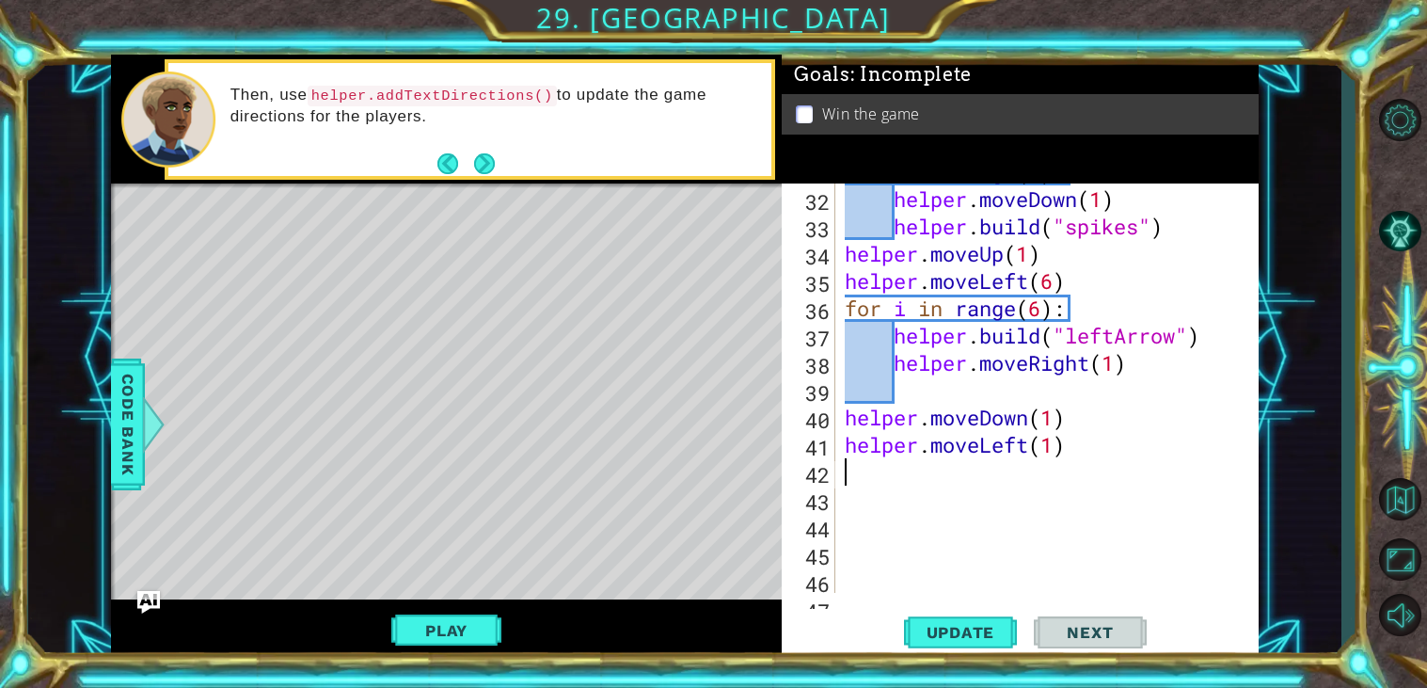
scroll to position [871, 0]
click at [898, 395] on div "for i in range ( 2 ) : helper . moveDown ( 1 ) helper . build ( "spikes" ) help…" at bounding box center [1052, 390] width 422 height 464
click at [914, 636] on span "Update" at bounding box center [961, 632] width 106 height 19
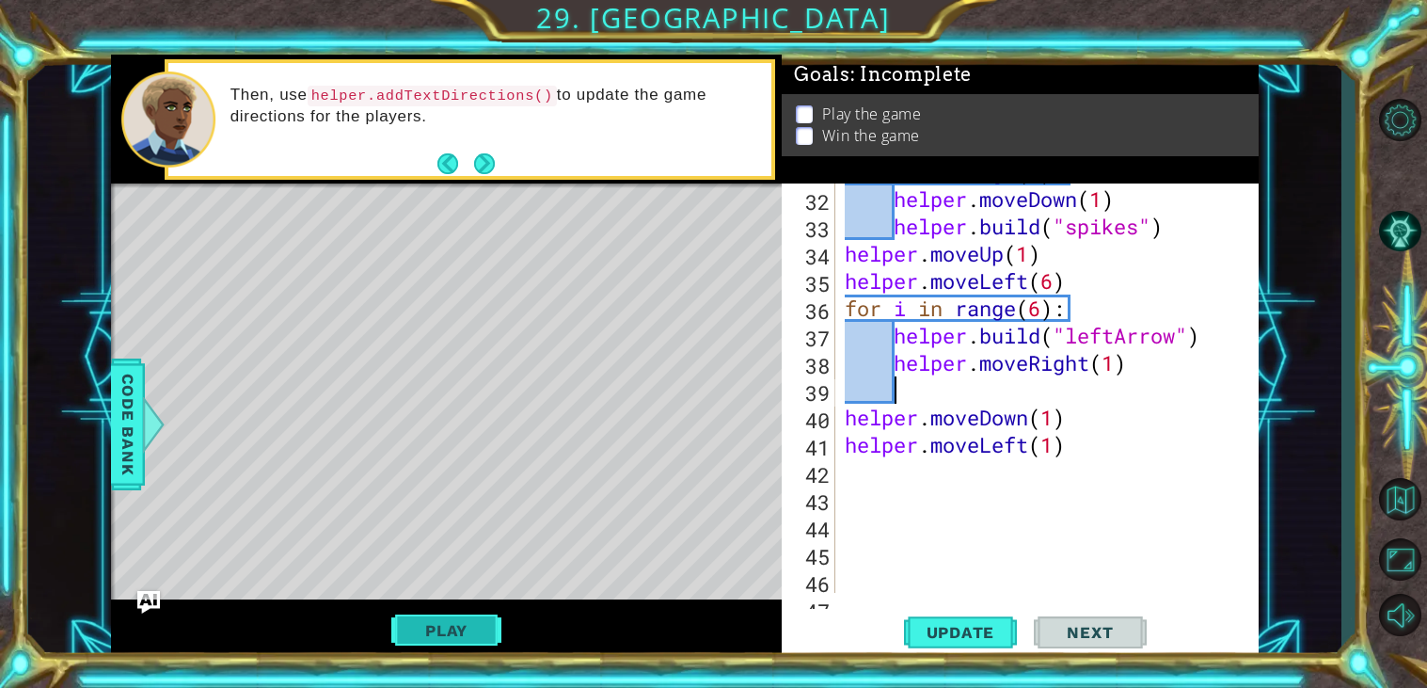
click at [471, 632] on button "Play" at bounding box center [446, 630] width 110 height 36
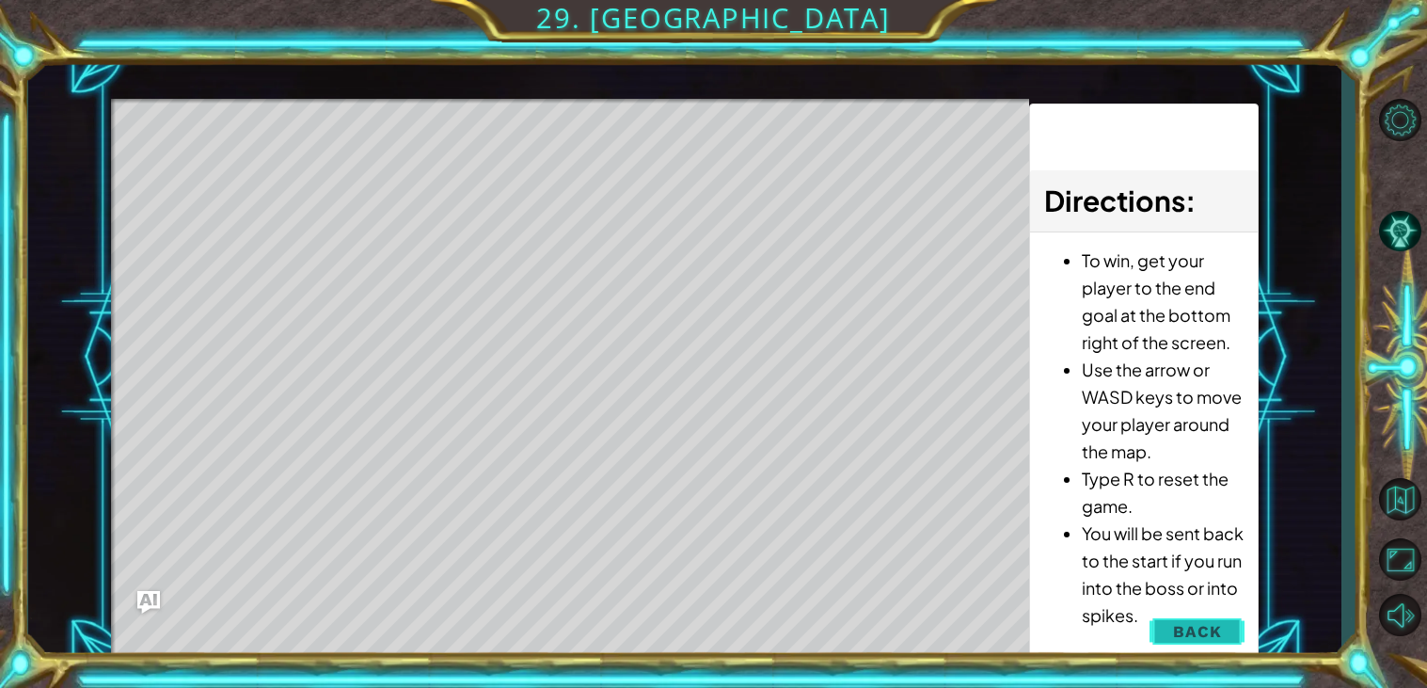
click at [1176, 612] on button "Back" at bounding box center [1197, 631] width 95 height 38
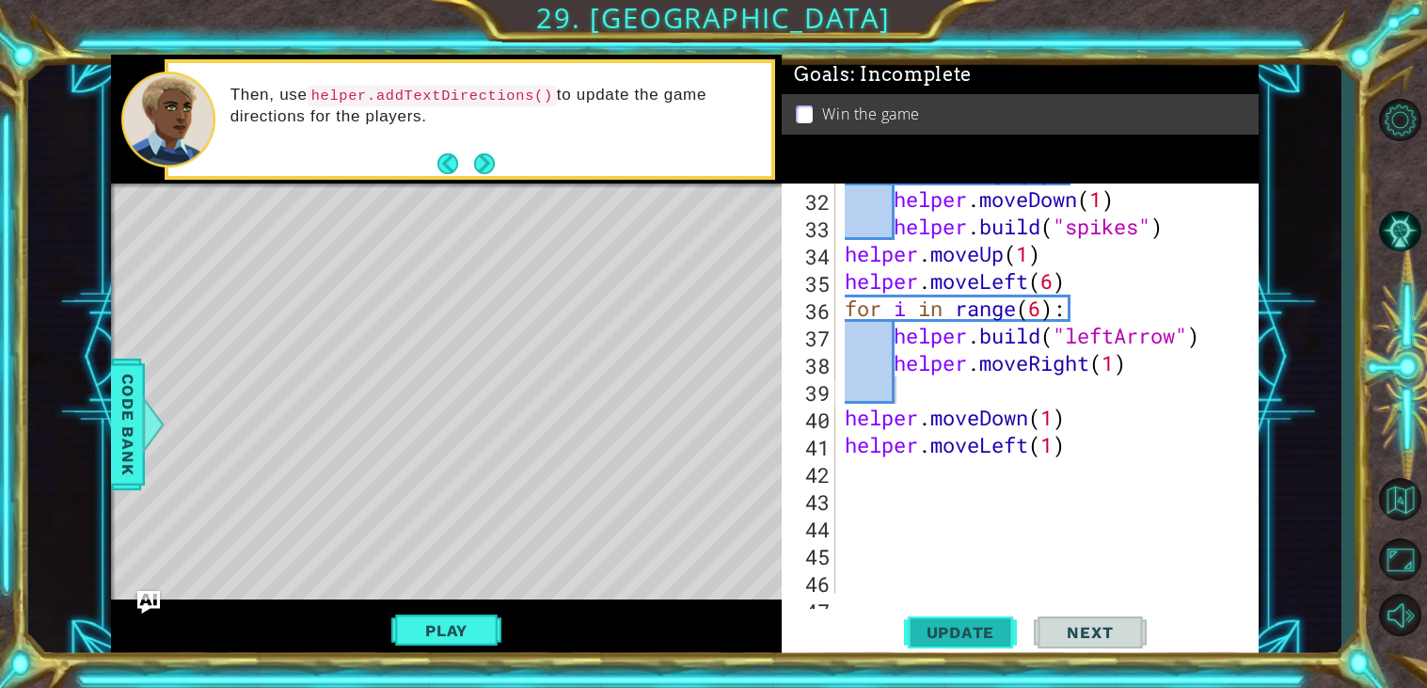
click at [977, 620] on button "Update" at bounding box center [960, 633] width 113 height 48
